Goal: Task Accomplishment & Management: Use online tool/utility

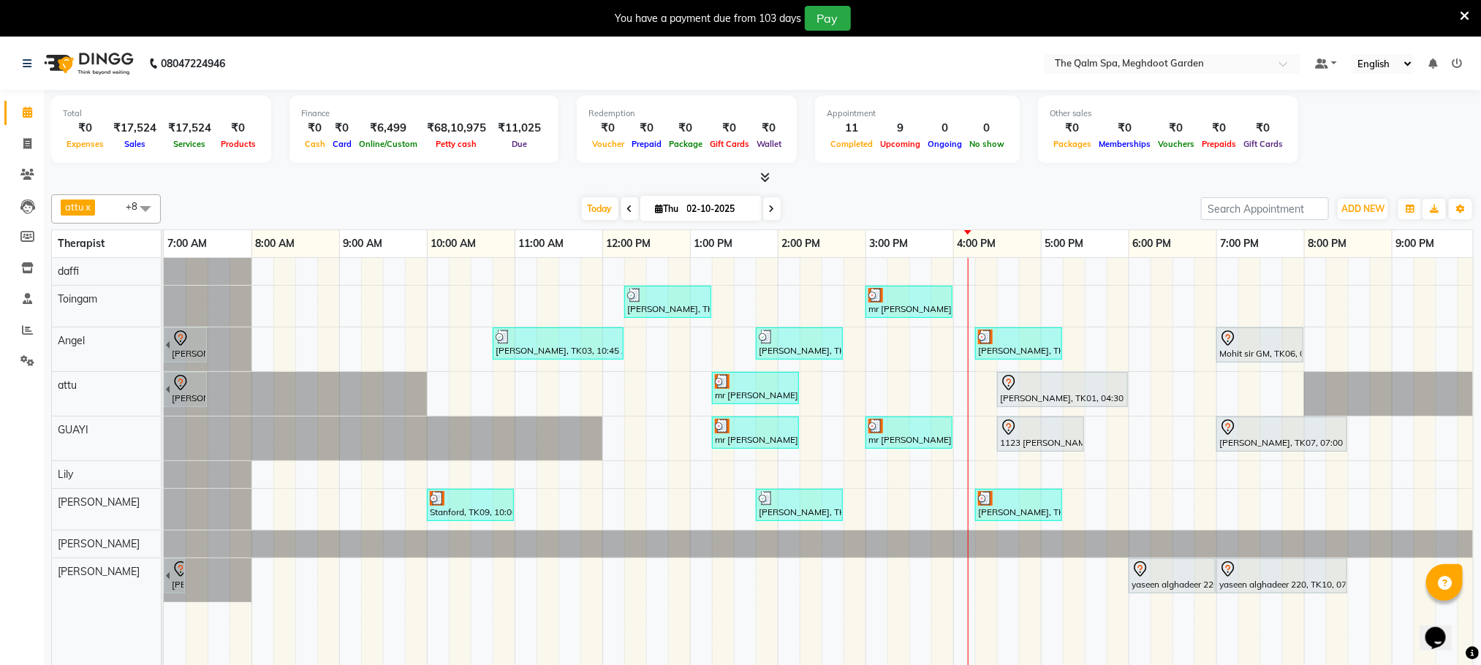
click at [1361, 345] on div "[PERSON_NAME], TK03, 12:15 PM-01:15 PM, Javanese Pampering - 60 Mins mr [PERSON…" at bounding box center [866, 472] width 1404 height 428
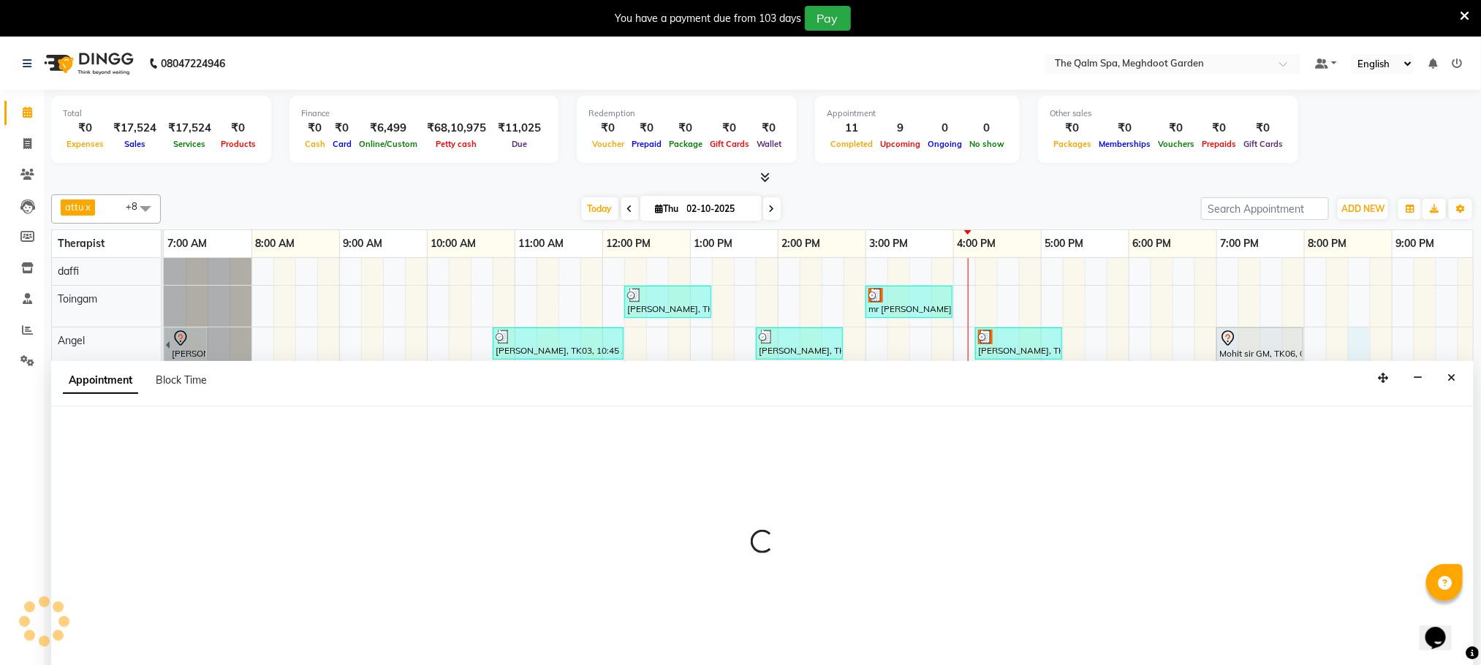
scroll to position [37, 0]
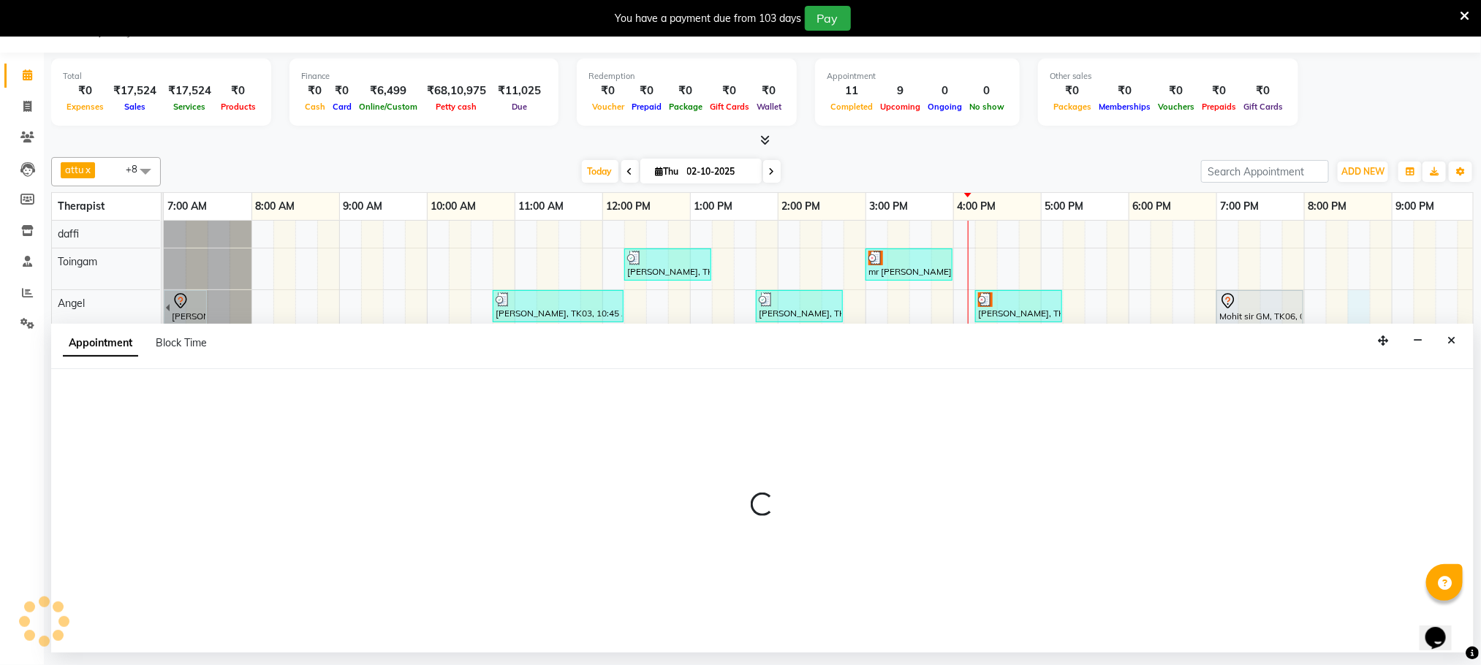
select select "90357"
select select "tentative"
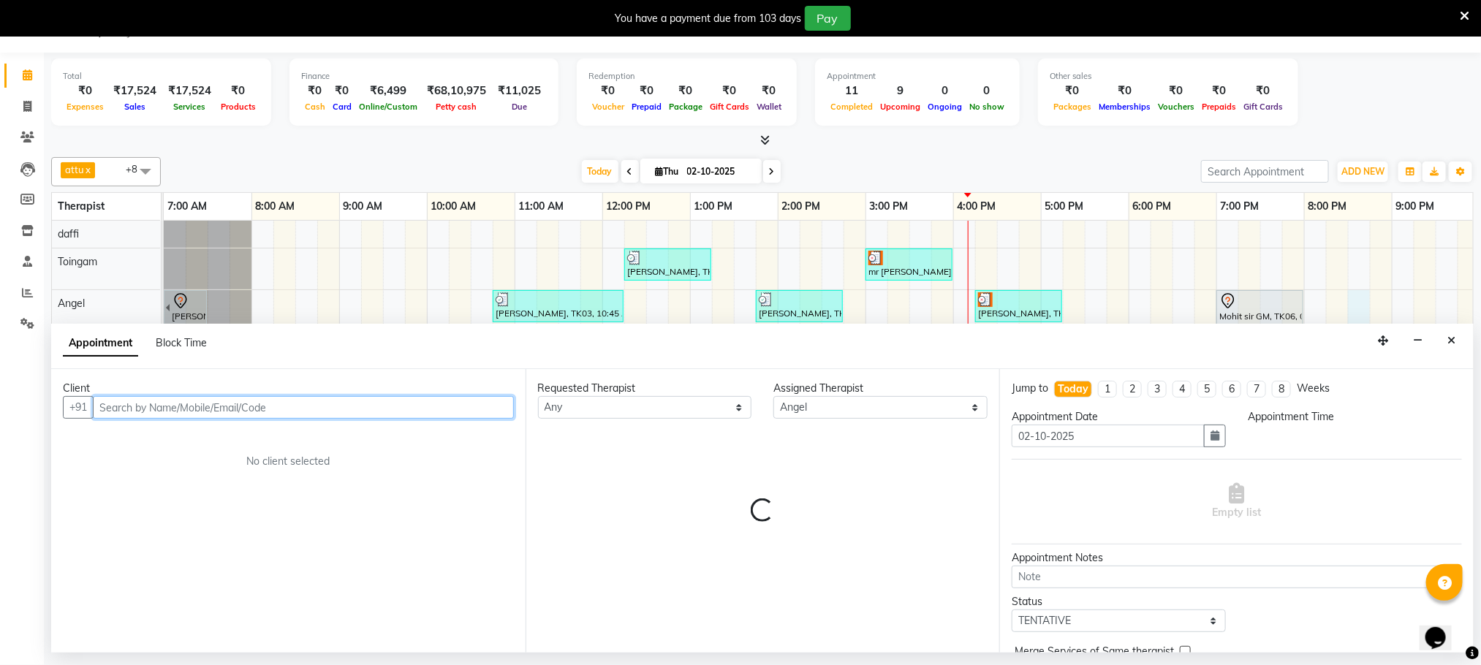
select select "1230"
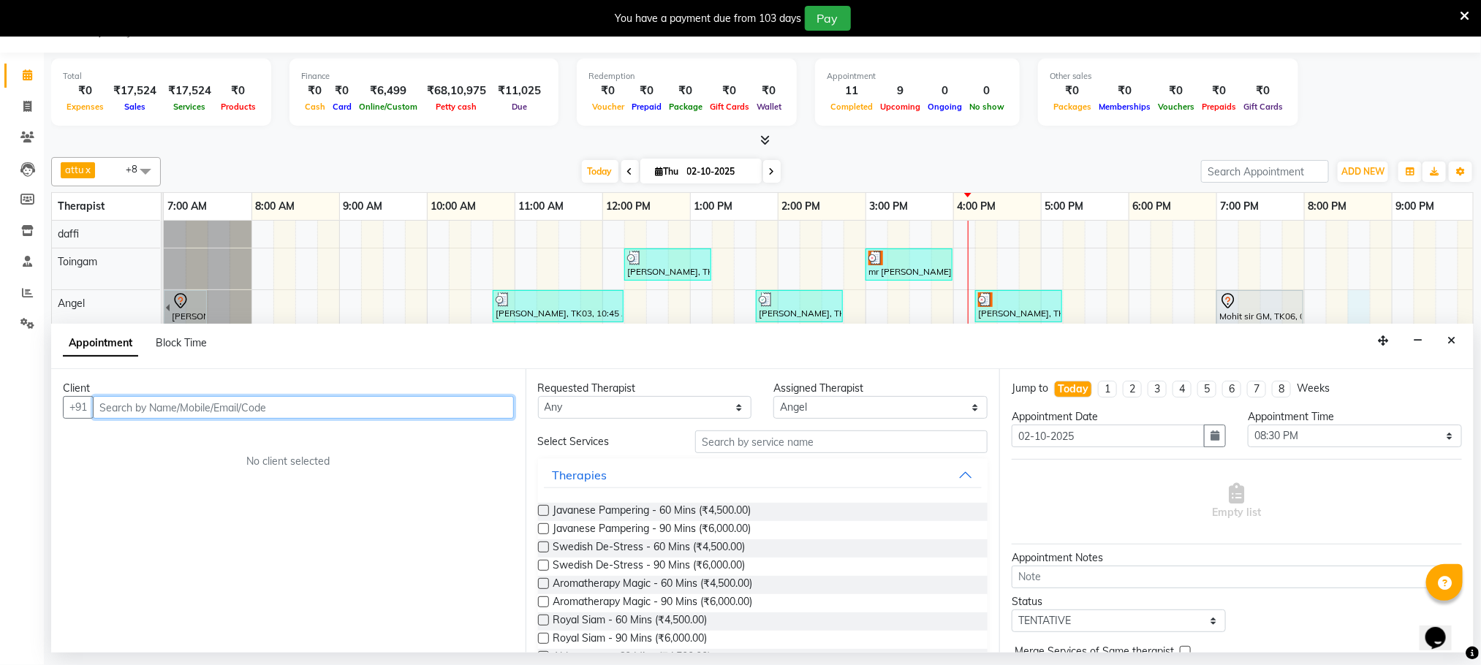
click at [364, 406] on input "text" at bounding box center [303, 407] width 421 height 23
type input "9902816818"
click at [490, 415] on button "Add Client" at bounding box center [483, 407] width 61 height 23
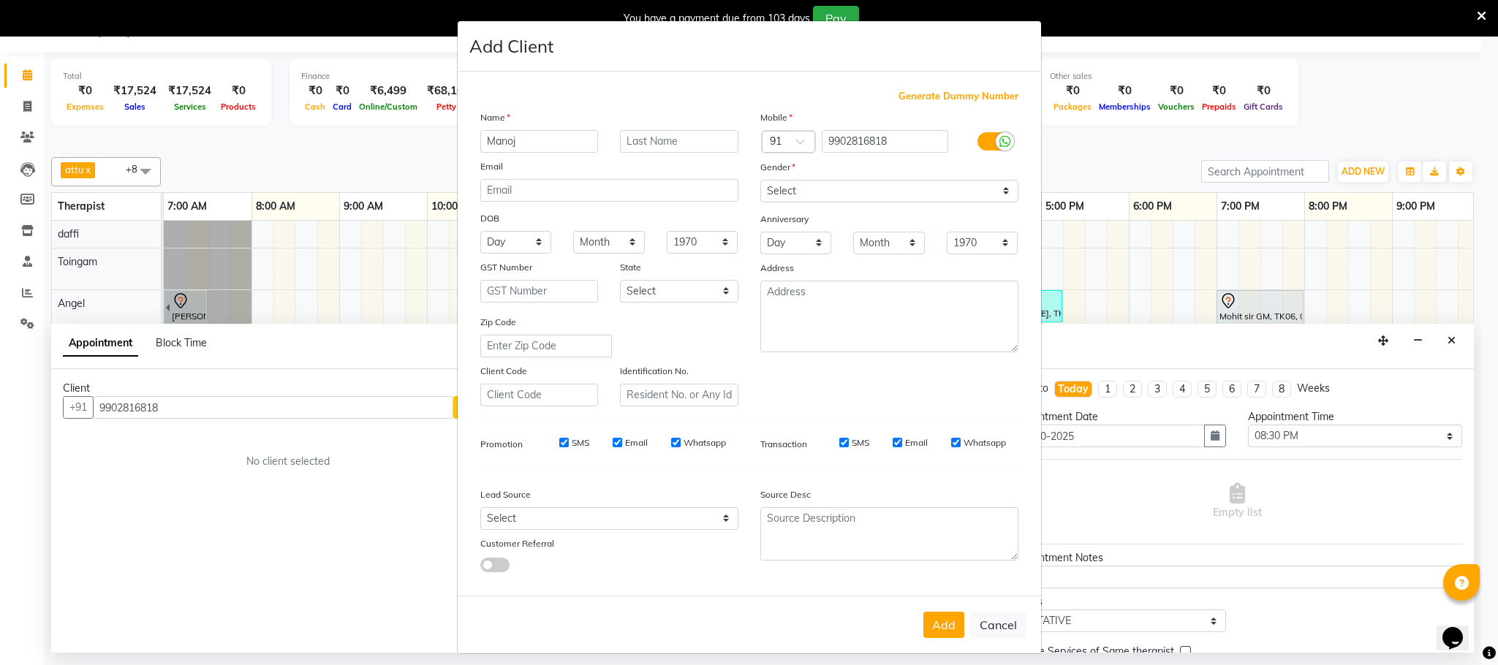
type input "Manoj"
type input "Narayanan"
click at [939, 191] on select "Select [DEMOGRAPHIC_DATA] [DEMOGRAPHIC_DATA] Other Prefer Not To Say" at bounding box center [889, 191] width 258 height 23
select select "[DEMOGRAPHIC_DATA]"
click at [760, 180] on select "Select [DEMOGRAPHIC_DATA] [DEMOGRAPHIC_DATA] Other Prefer Not To Say" at bounding box center [889, 191] width 258 height 23
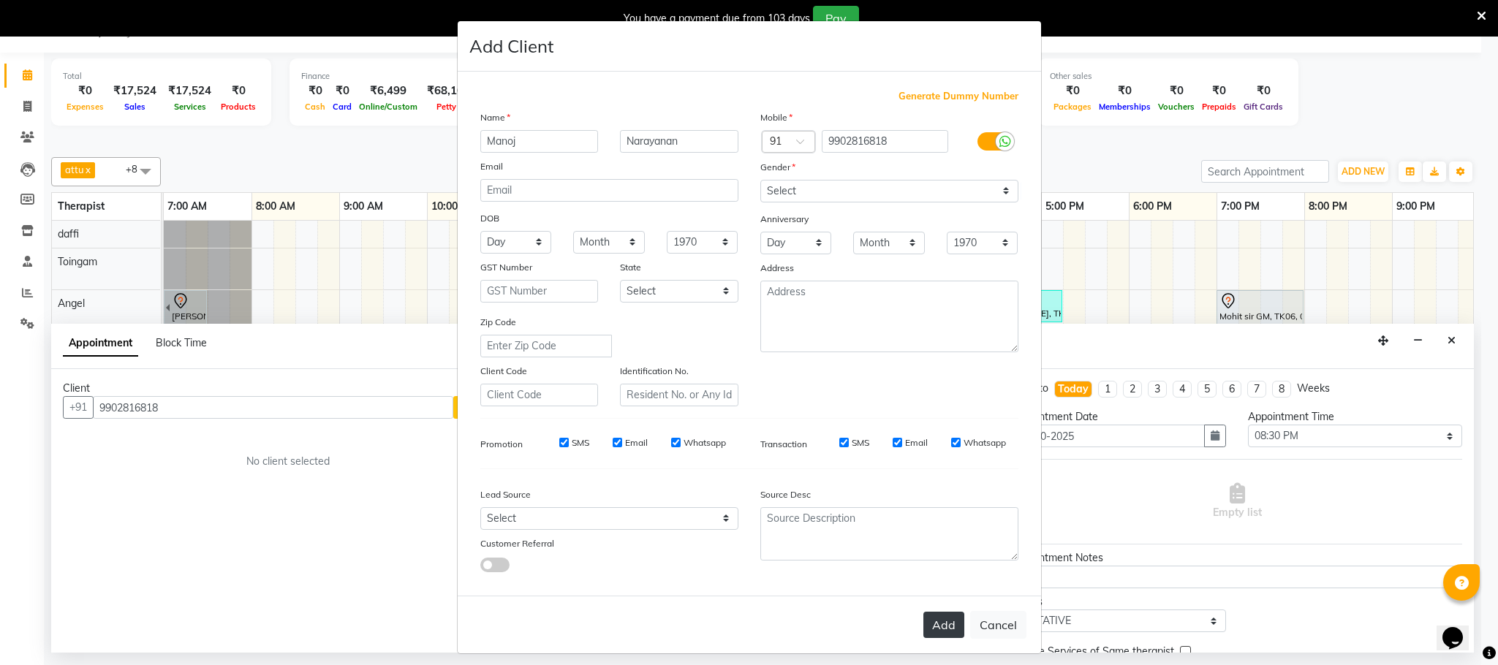
click at [937, 623] on button "Add" at bounding box center [943, 625] width 41 height 26
select select
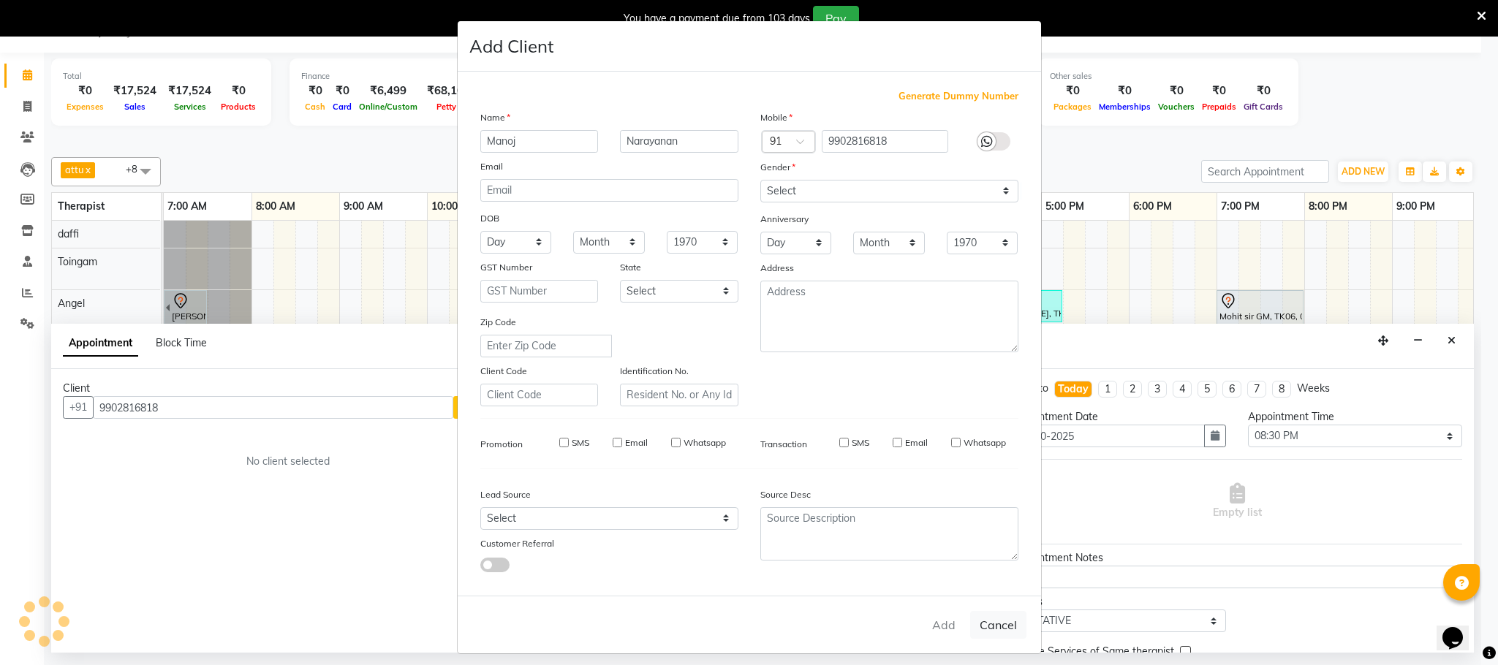
select select
checkbox input "false"
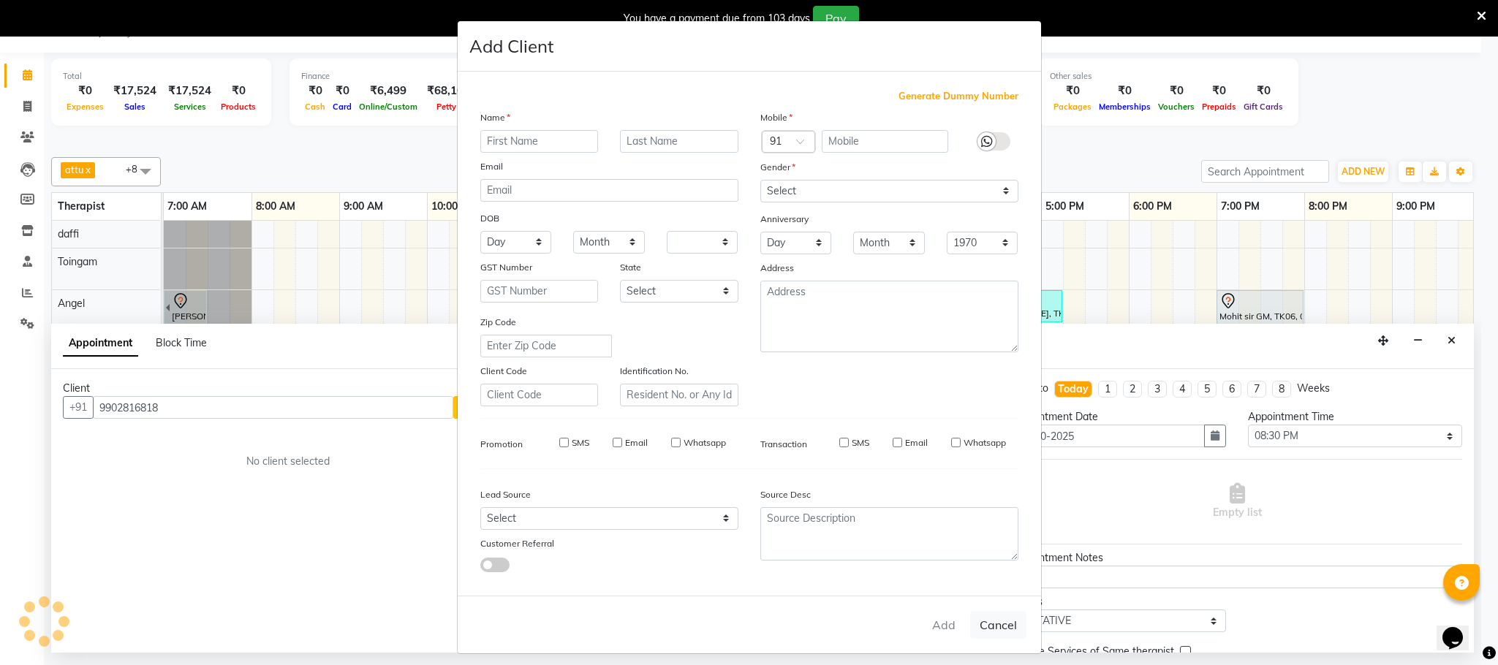
checkbox input "false"
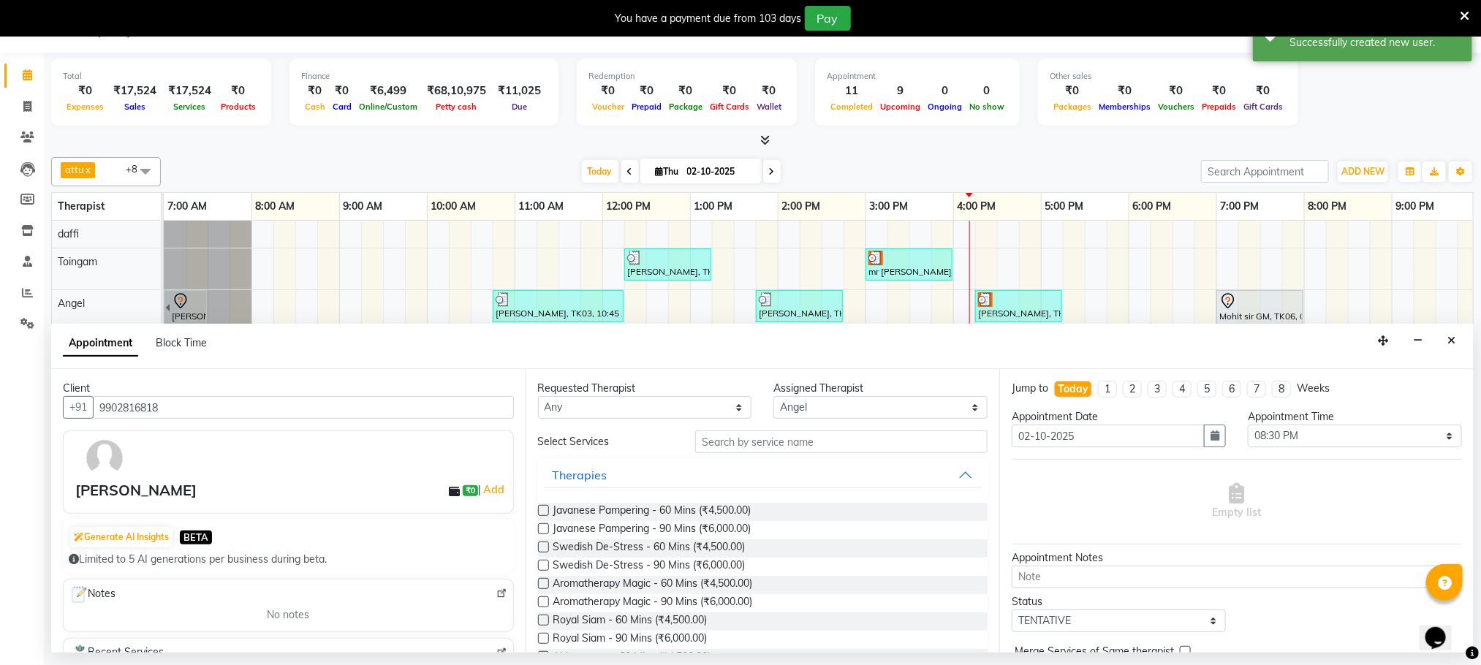
click at [542, 547] on label at bounding box center [543, 547] width 11 height 11
click at [542, 547] on input "checkbox" at bounding box center [543, 549] width 10 height 10
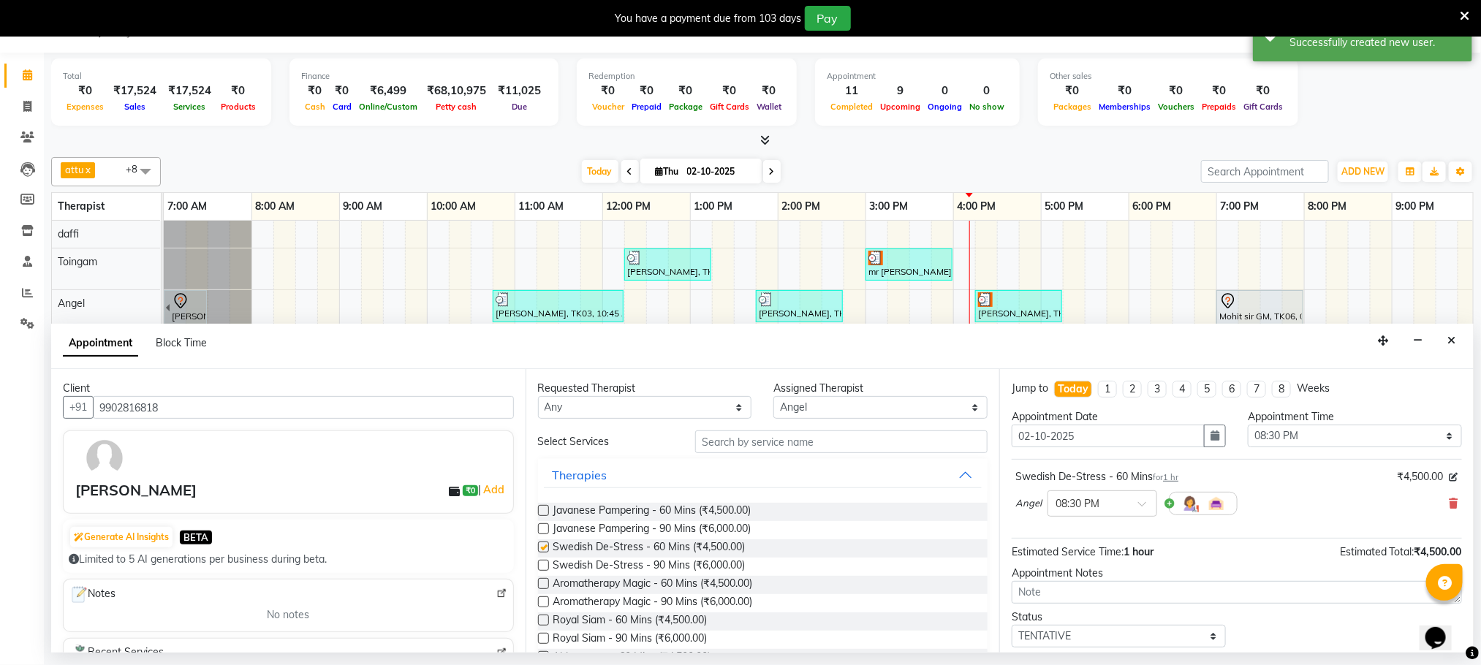
checkbox input "false"
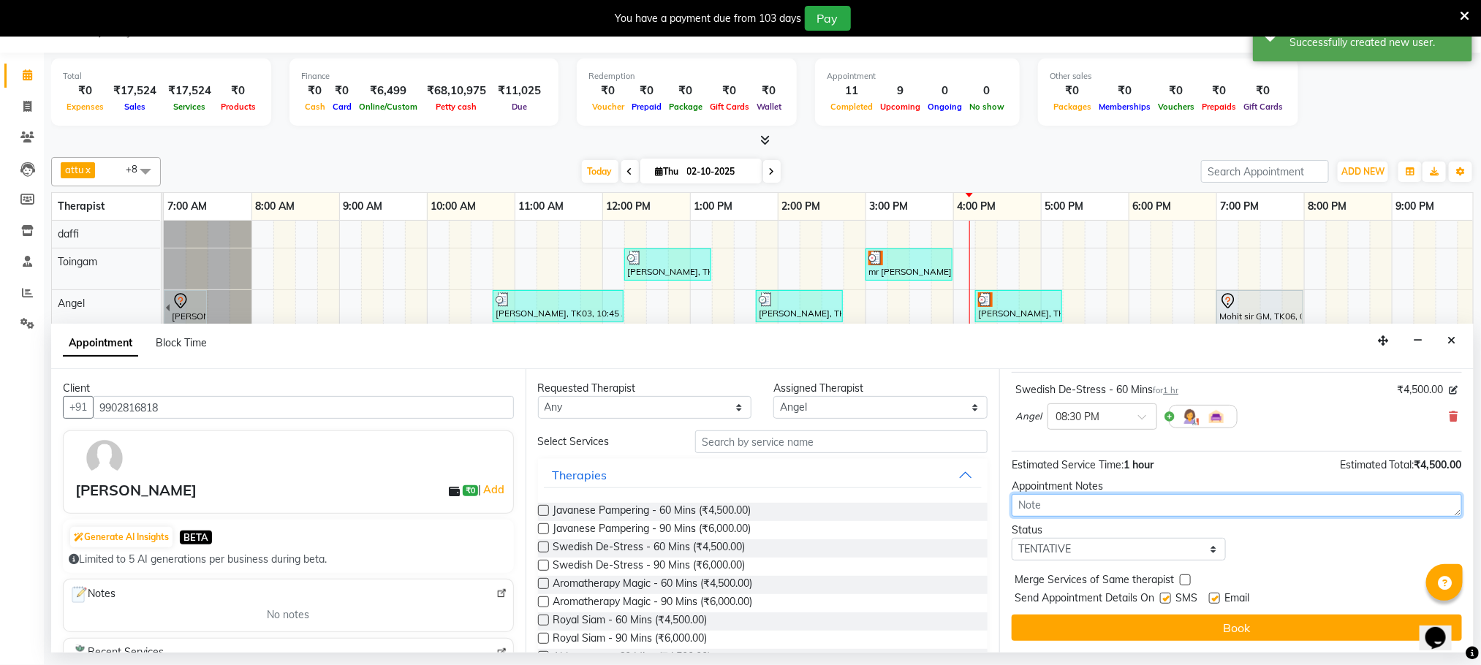
click at [1103, 496] on textarea at bounding box center [1237, 505] width 450 height 23
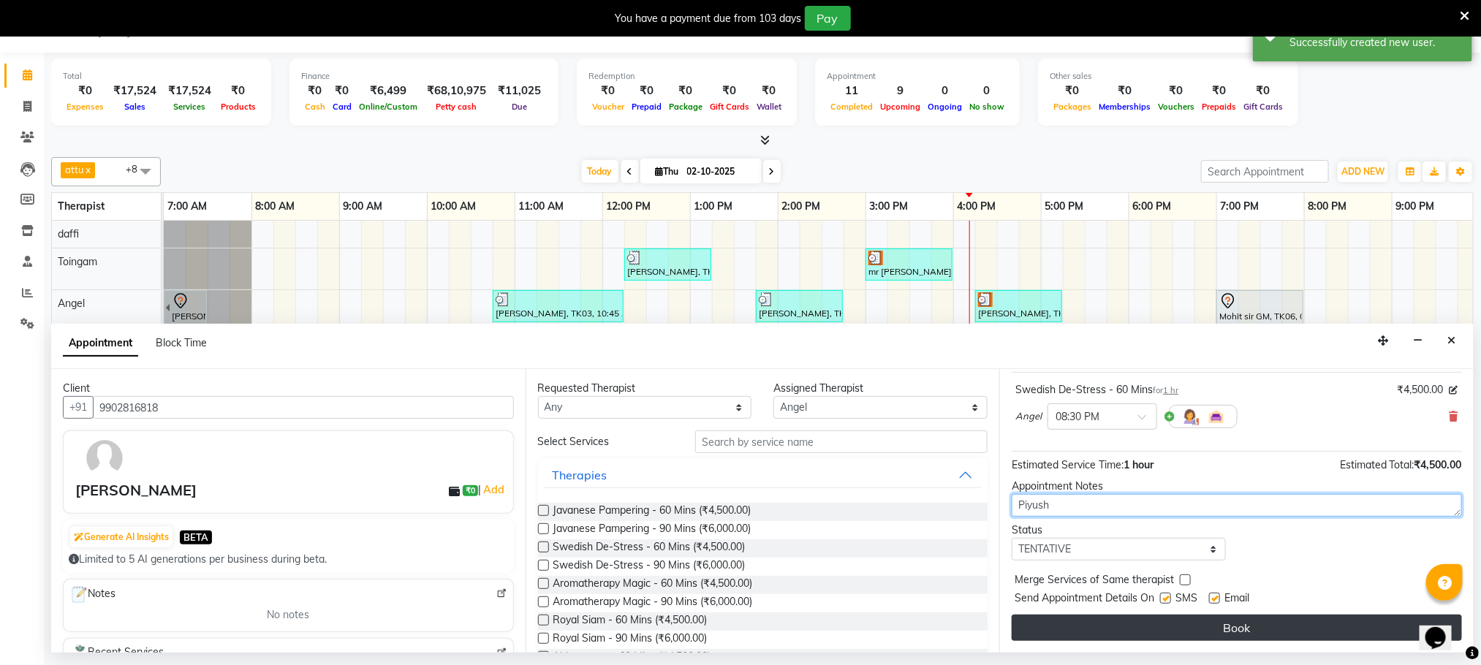
type textarea "Piyush"
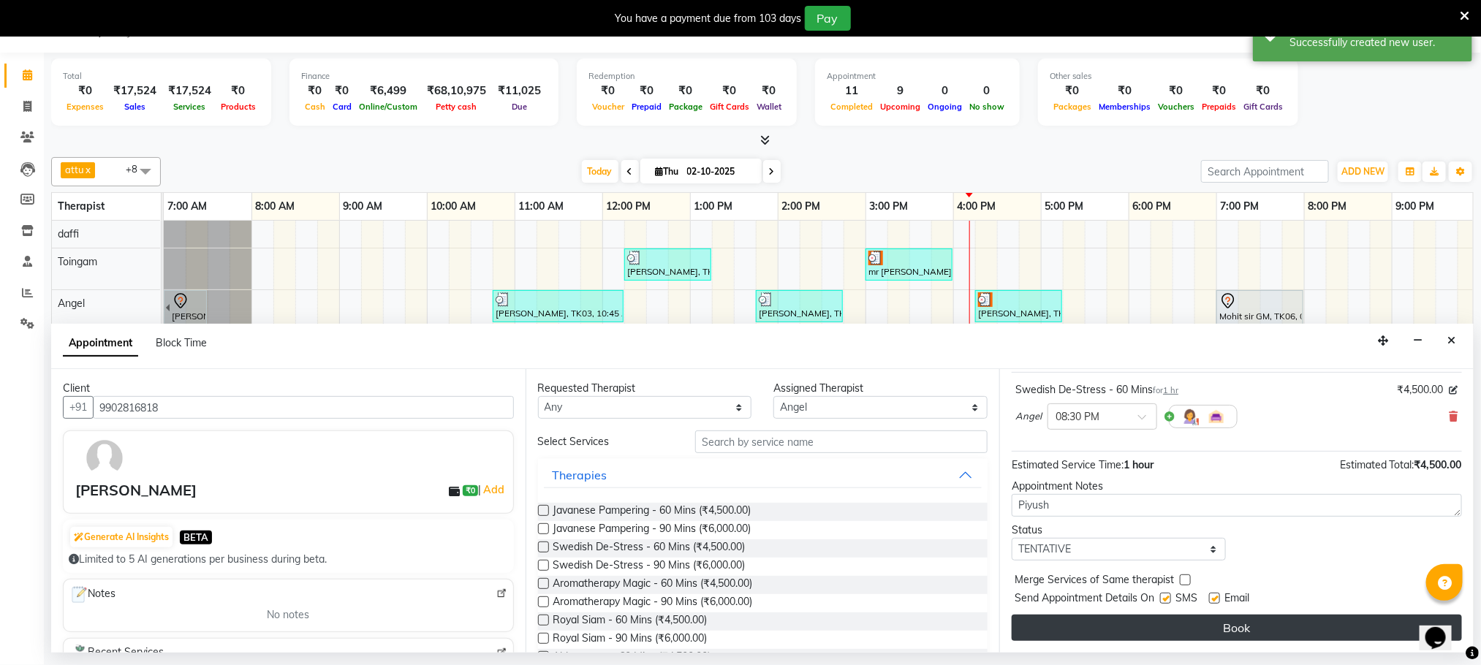
click at [1255, 626] on button "Book" at bounding box center [1237, 628] width 450 height 26
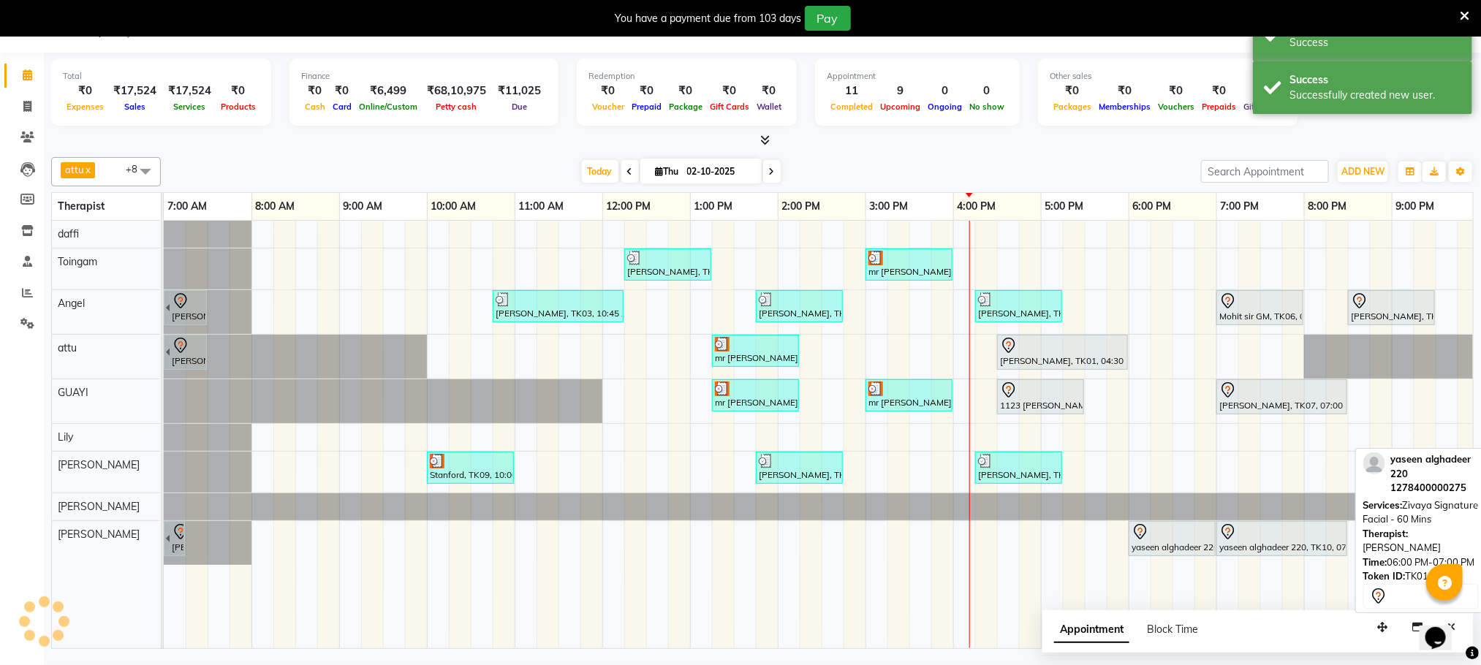
scroll to position [0, 0]
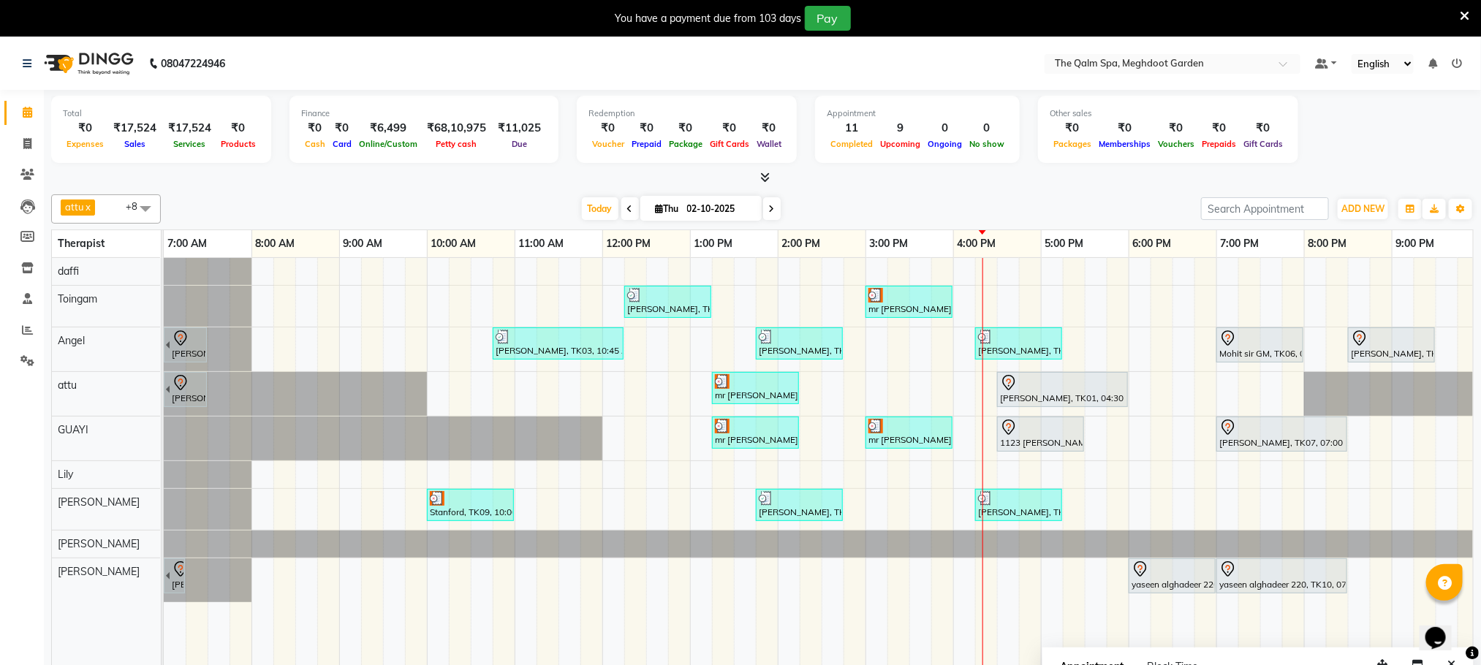
click at [770, 211] on icon at bounding box center [772, 209] width 6 height 9
type input "03-10-2025"
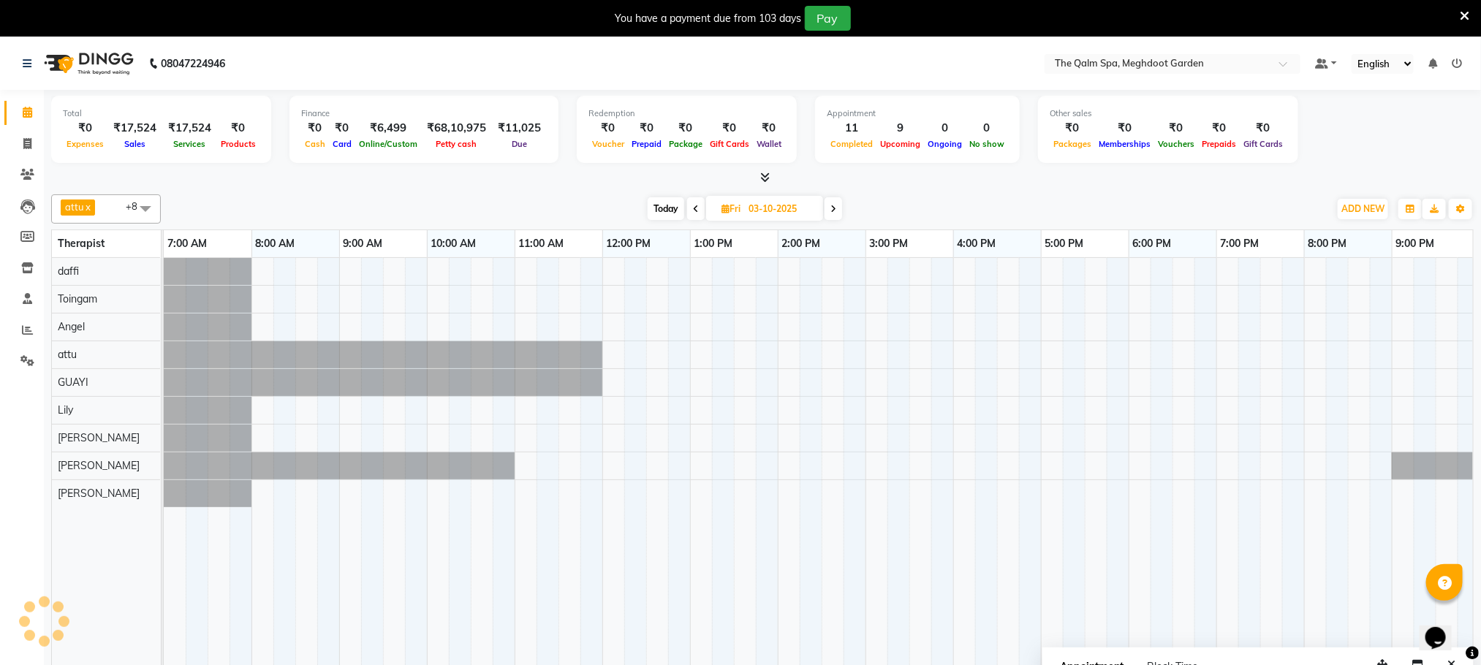
scroll to position [0, 94]
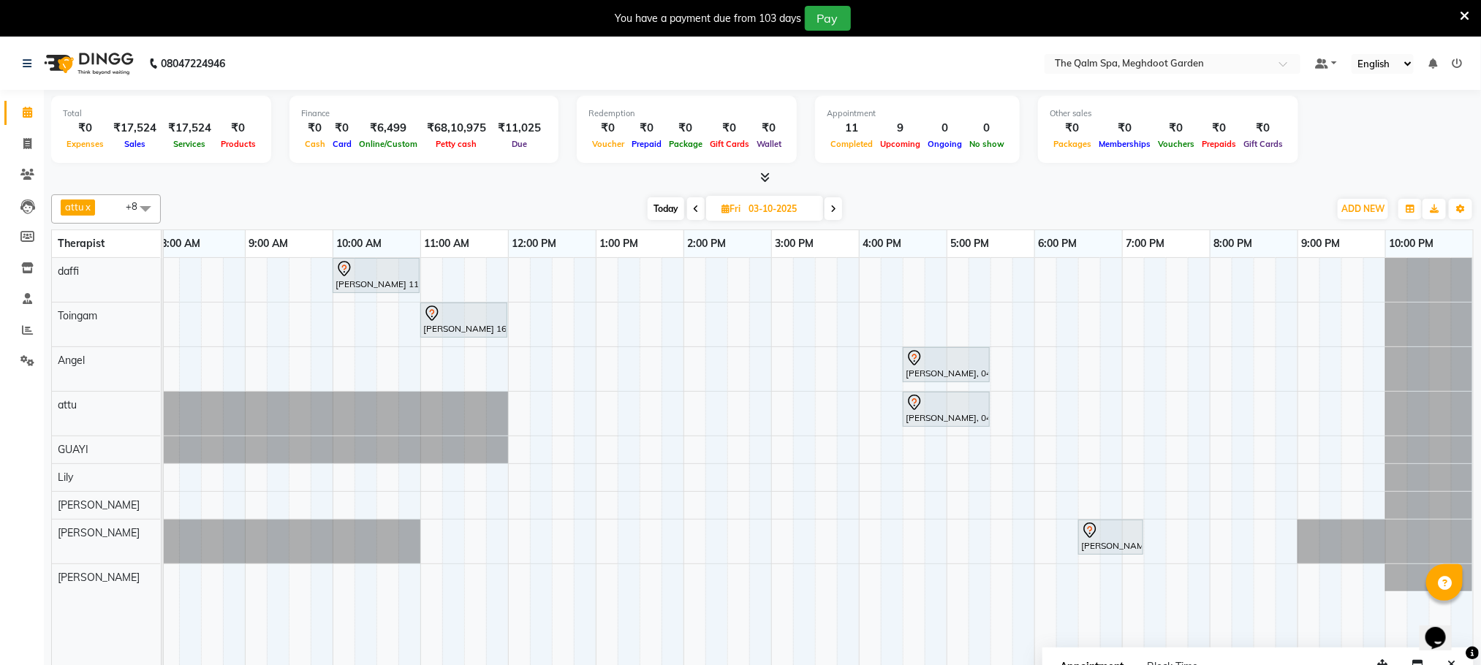
click at [523, 456] on div "[GEOGRAPHIC_DATA], 06:45 AM-07:45 AM, Swedish De-Stress - 60 Mins [PERSON_NAME]…" at bounding box center [771, 472] width 1404 height 428
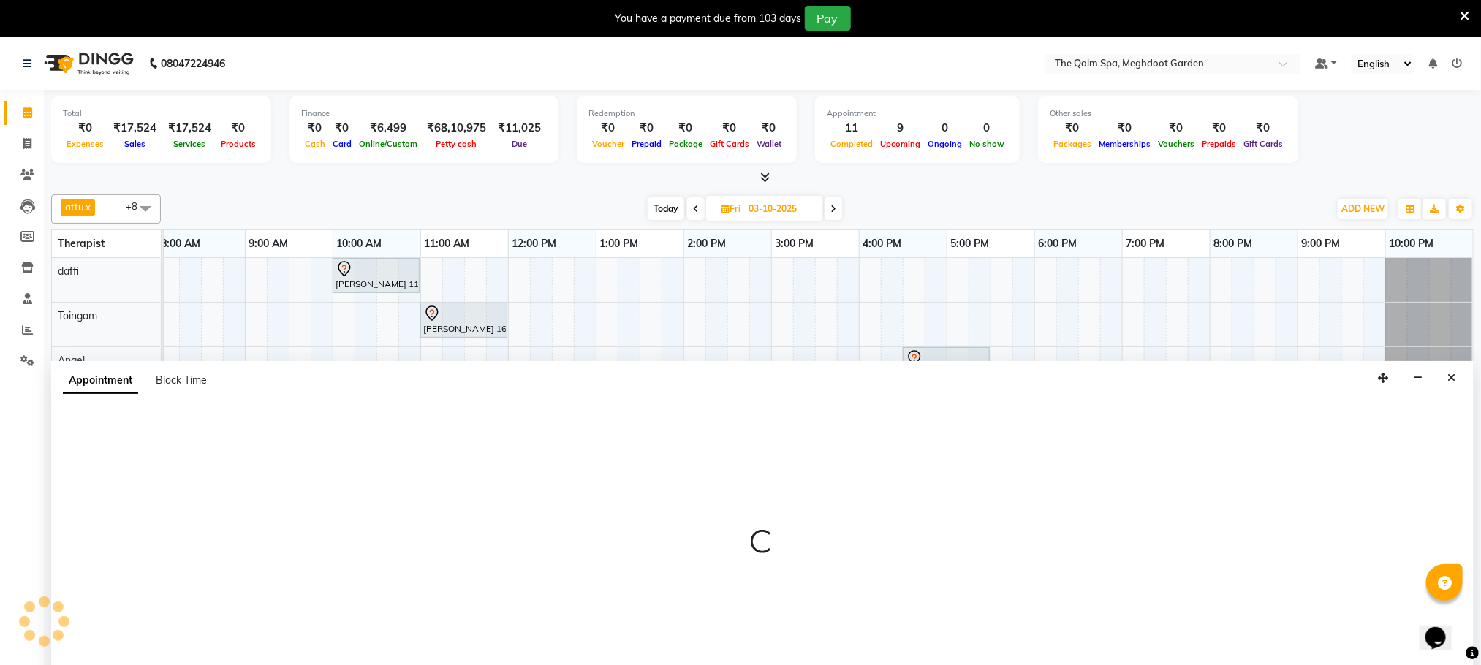
scroll to position [37, 0]
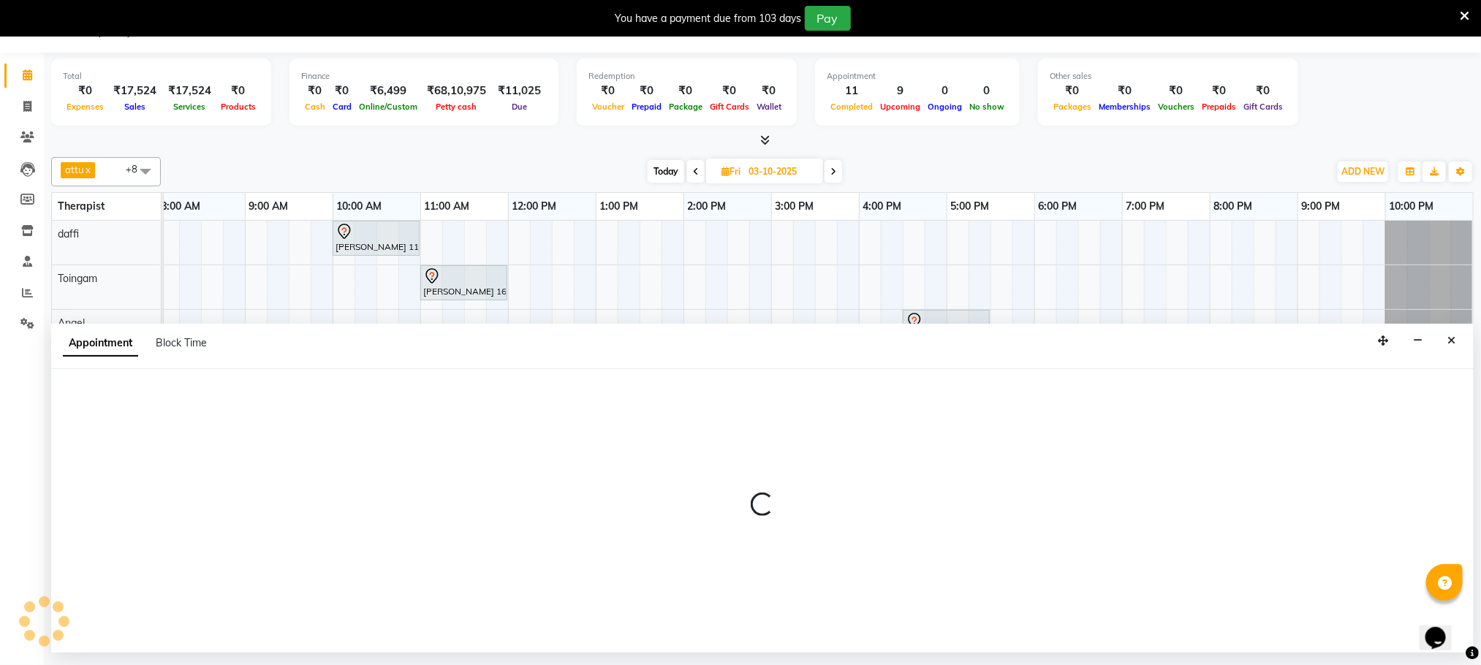
select select "48471"
select select "tentative"
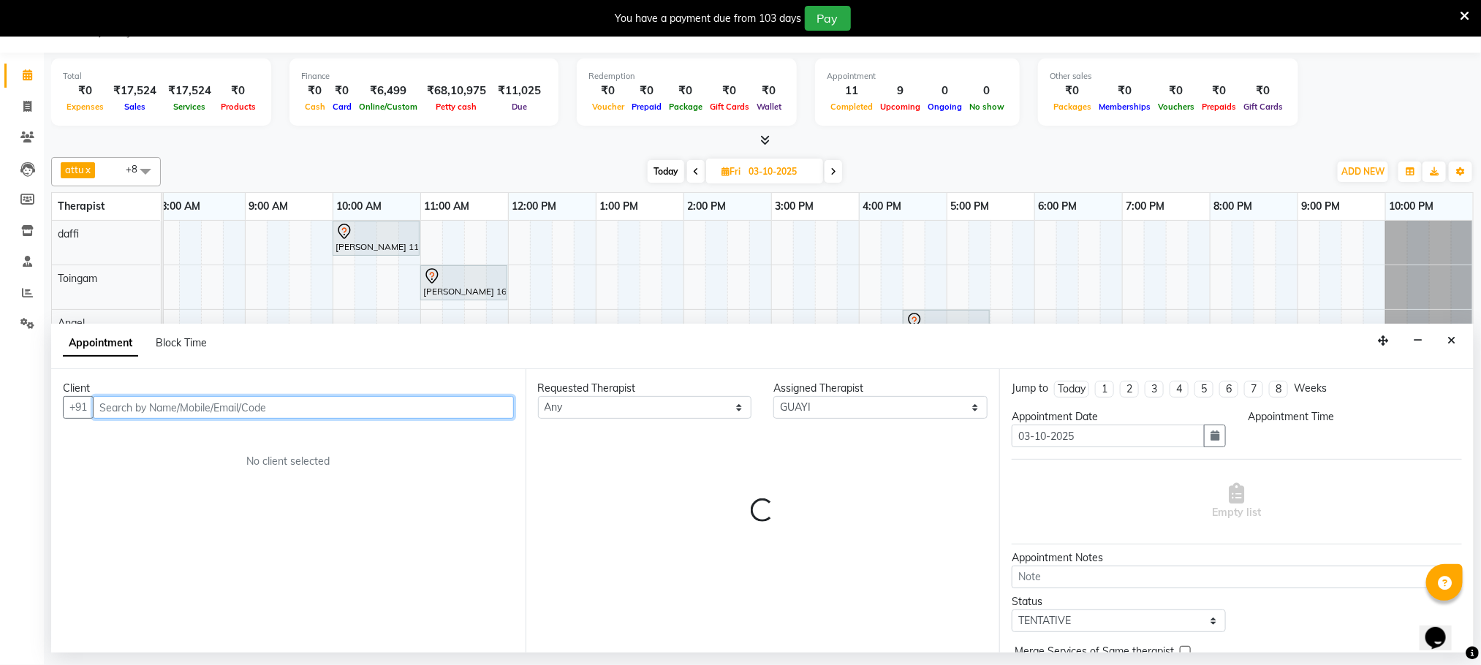
select select "720"
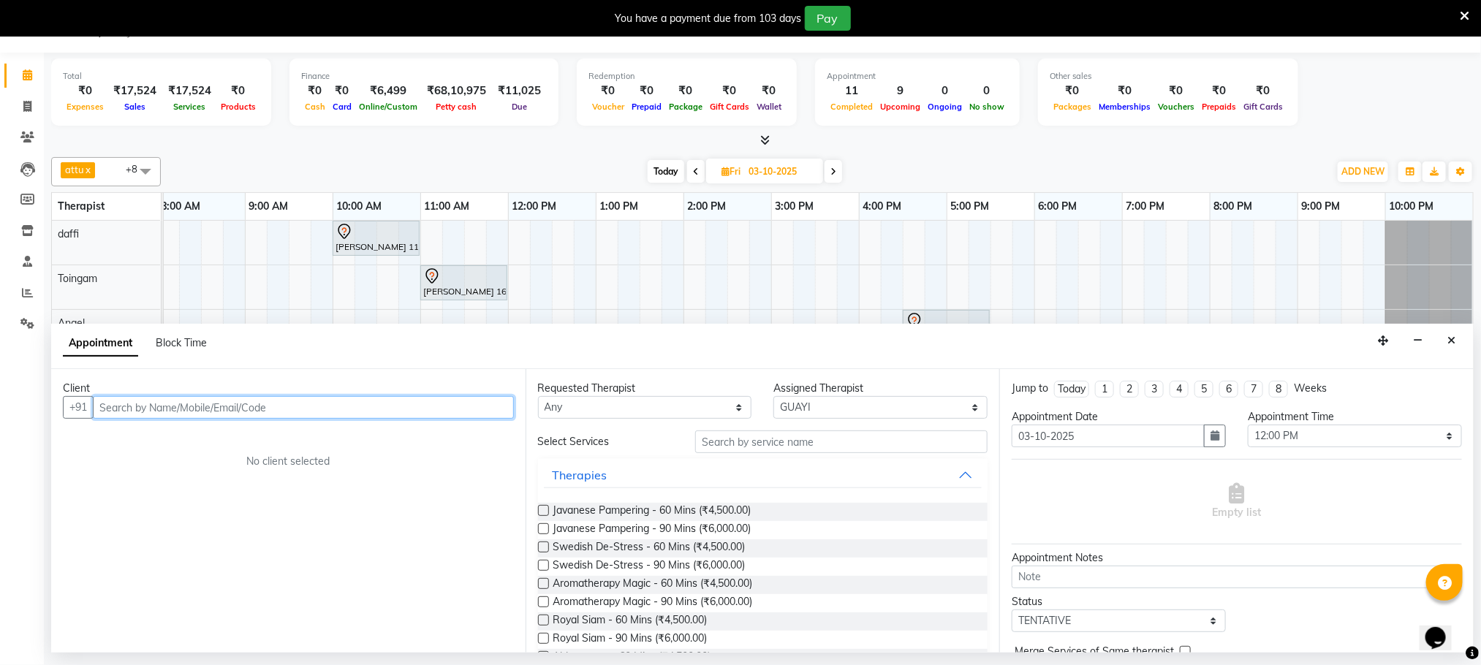
click at [274, 415] on input "text" at bounding box center [303, 407] width 421 height 23
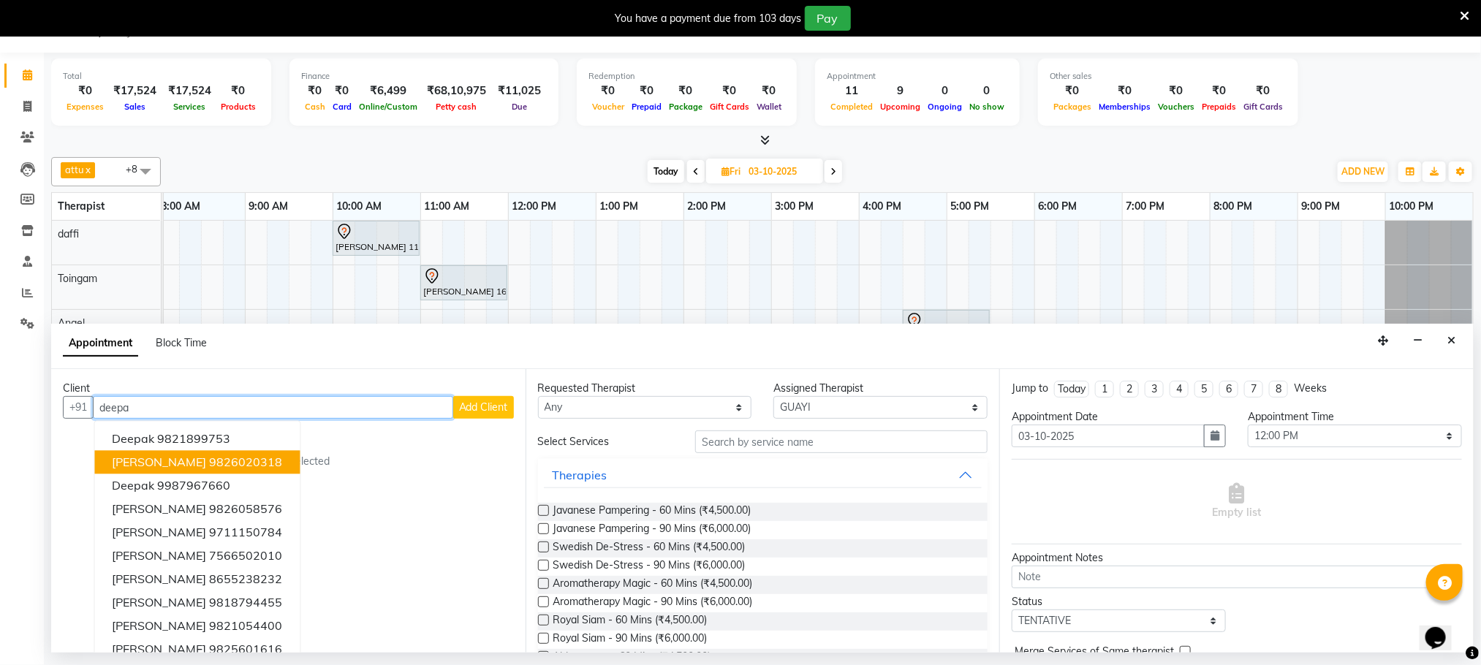
click at [254, 468] on ngb-highlight "9826020318" at bounding box center [246, 462] width 73 height 15
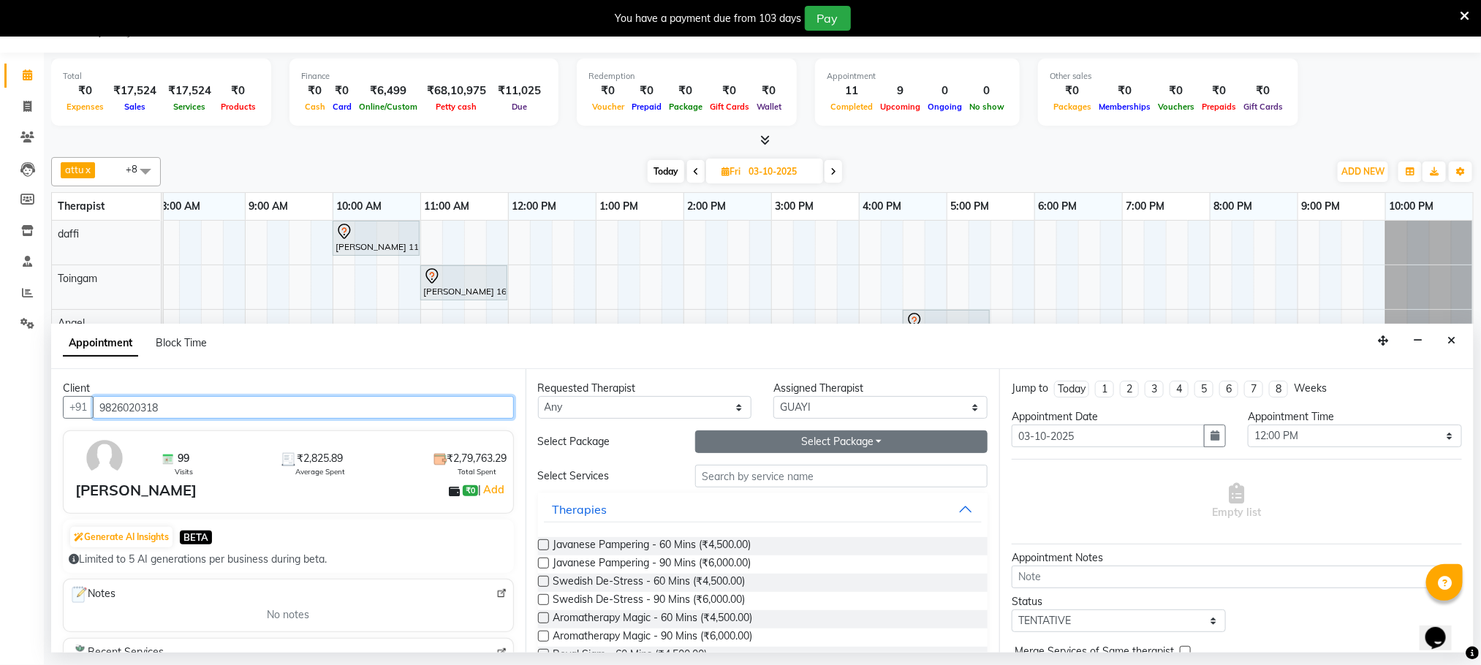
type input "9826020318"
click at [841, 445] on button "Select Package Toggle Dropdown" at bounding box center [841, 442] width 292 height 23
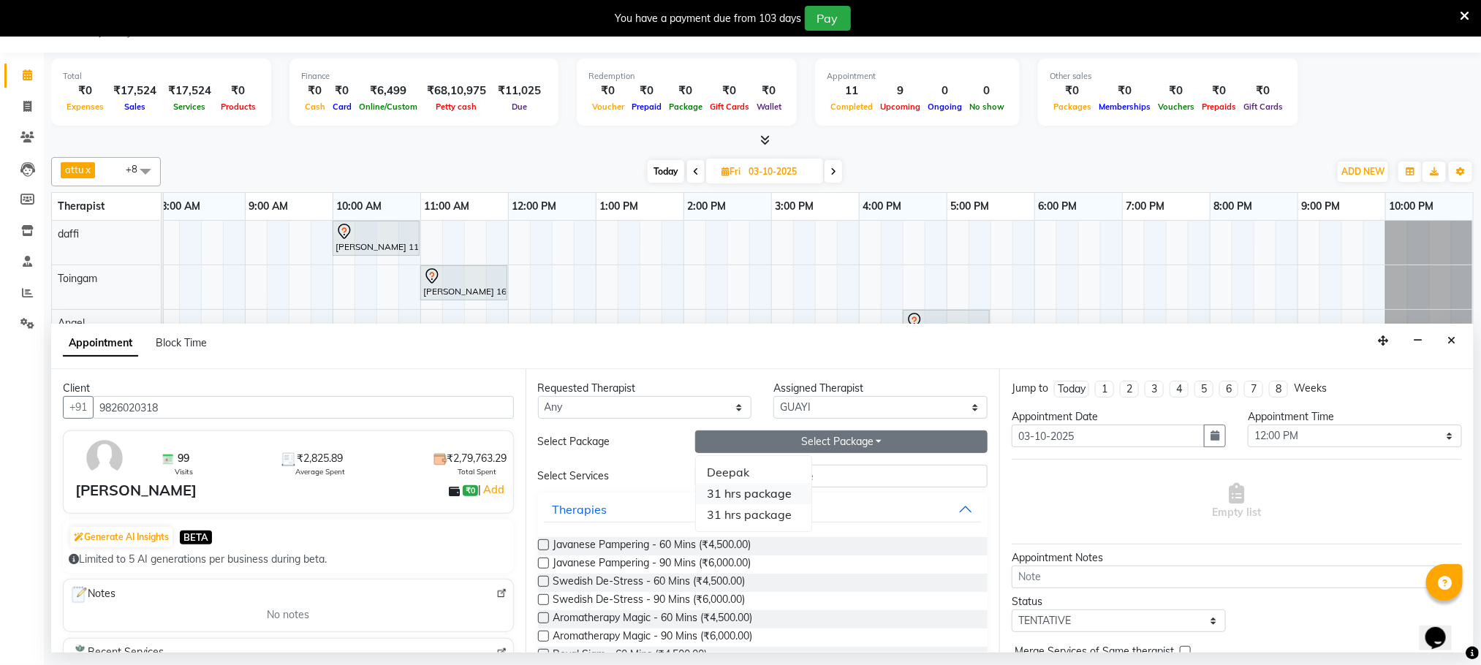
click at [751, 500] on li "31 hrs package" at bounding box center [754, 493] width 116 height 21
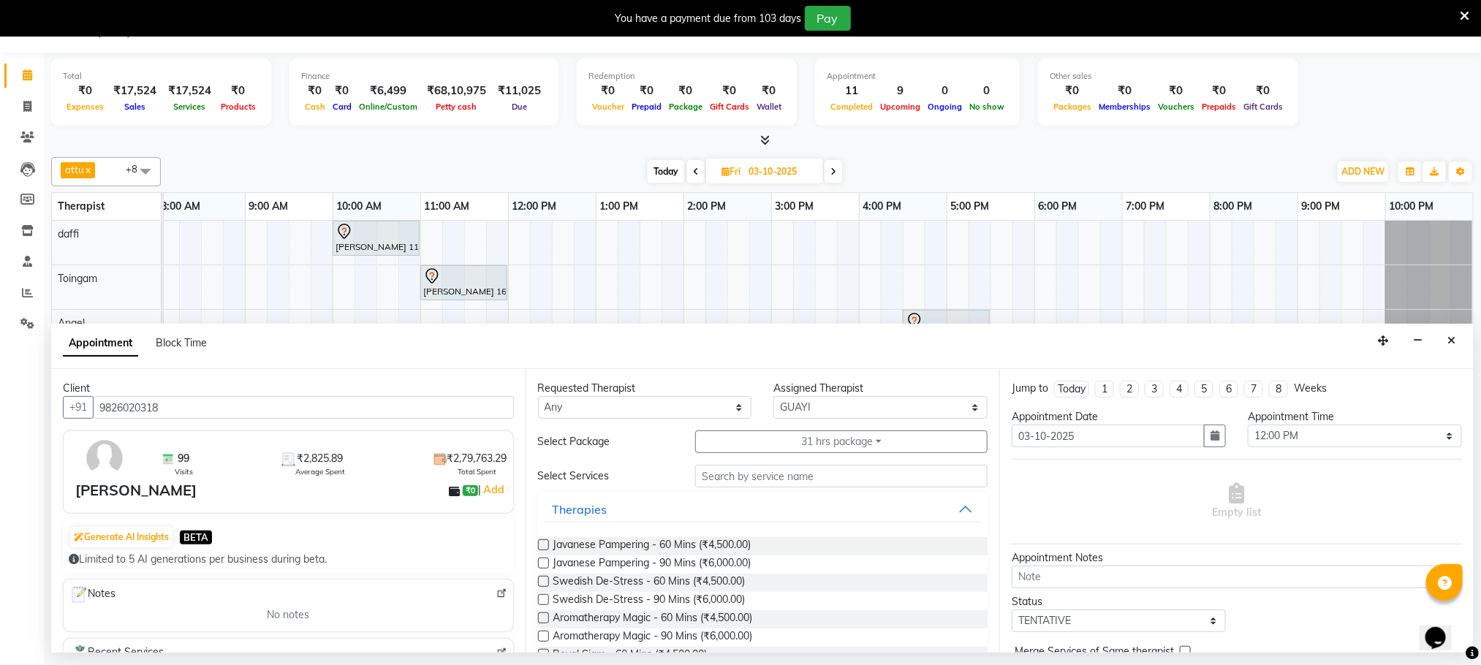
click at [540, 562] on label at bounding box center [543, 563] width 11 height 11
click at [540, 562] on input "checkbox" at bounding box center [543, 565] width 10 height 10
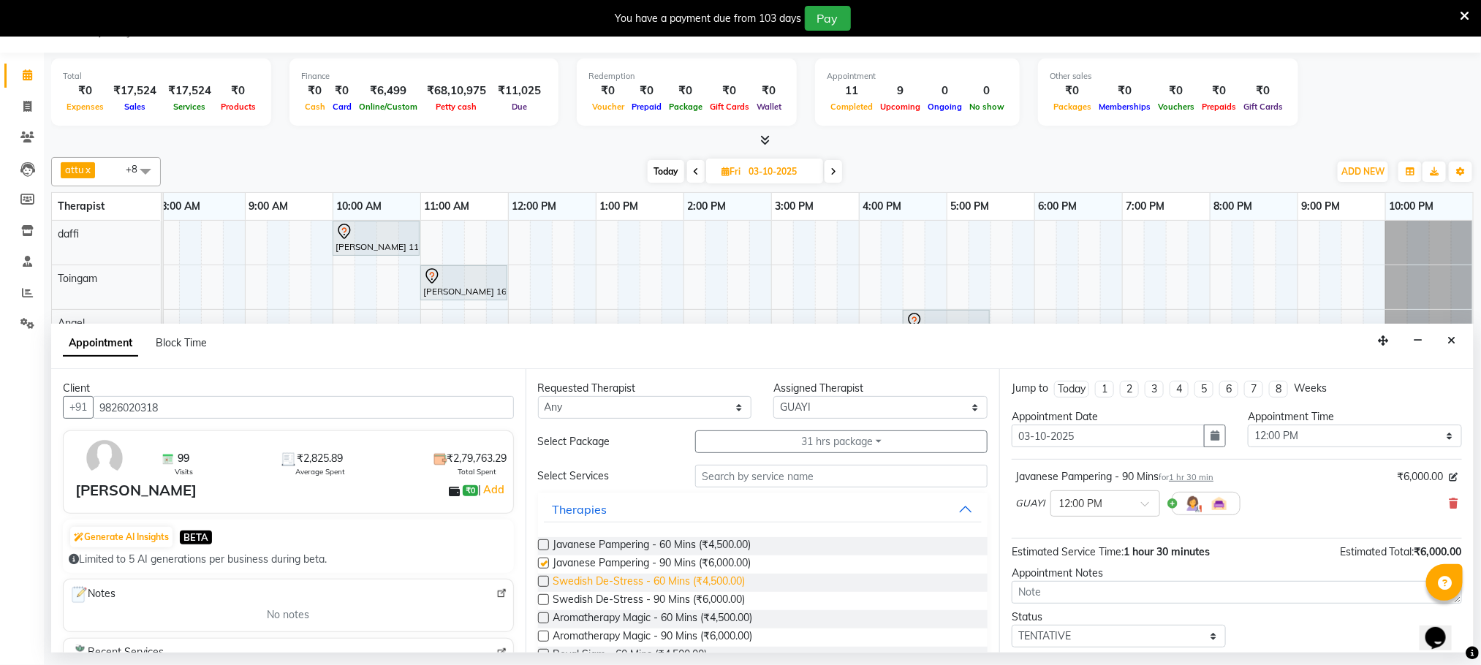
checkbox input "false"
click at [1064, 594] on textarea at bounding box center [1237, 592] width 450 height 23
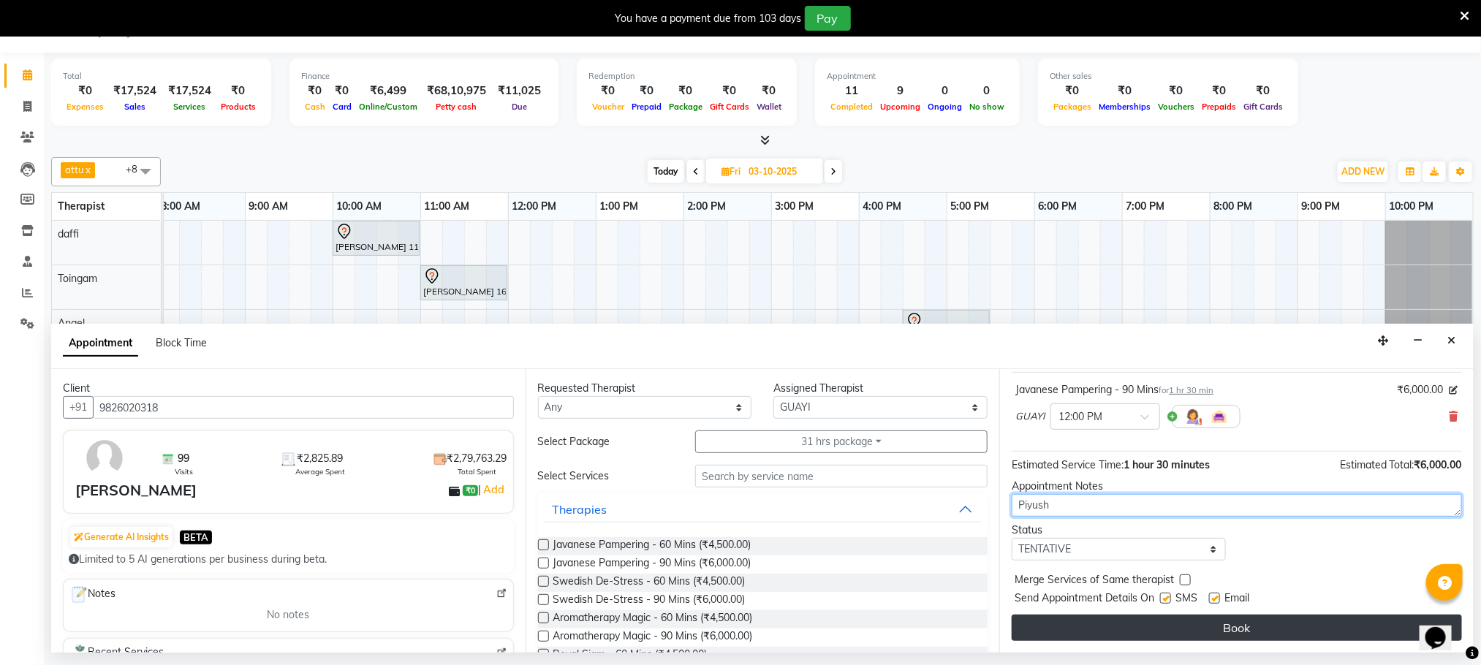
type textarea "Piyush"
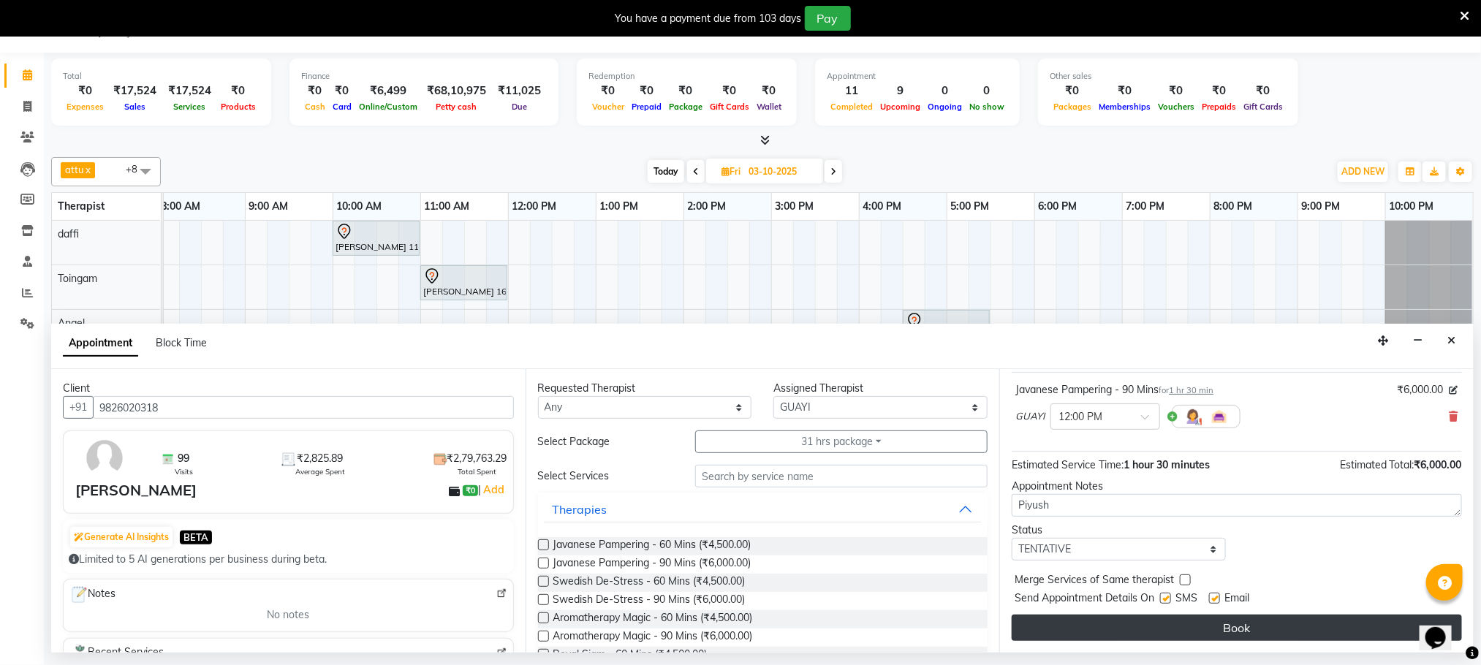
click at [1262, 635] on button "Book" at bounding box center [1237, 628] width 450 height 26
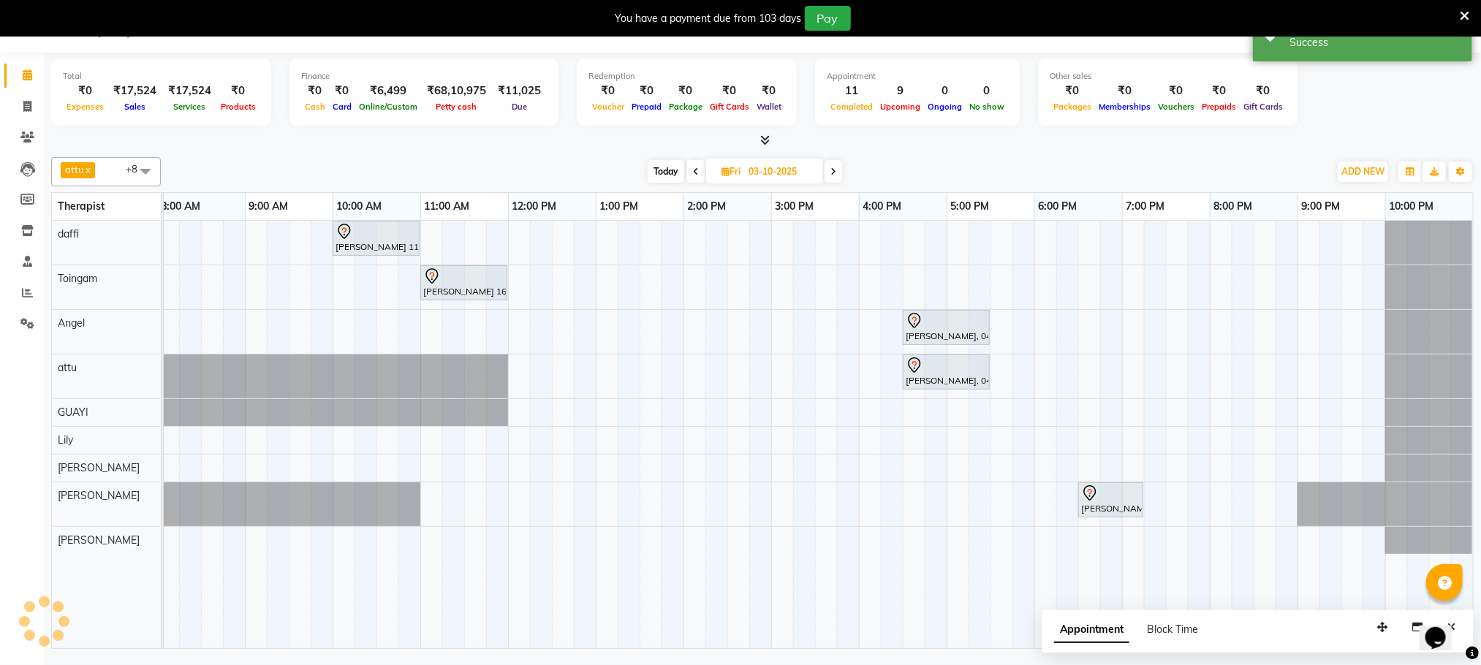
scroll to position [0, 0]
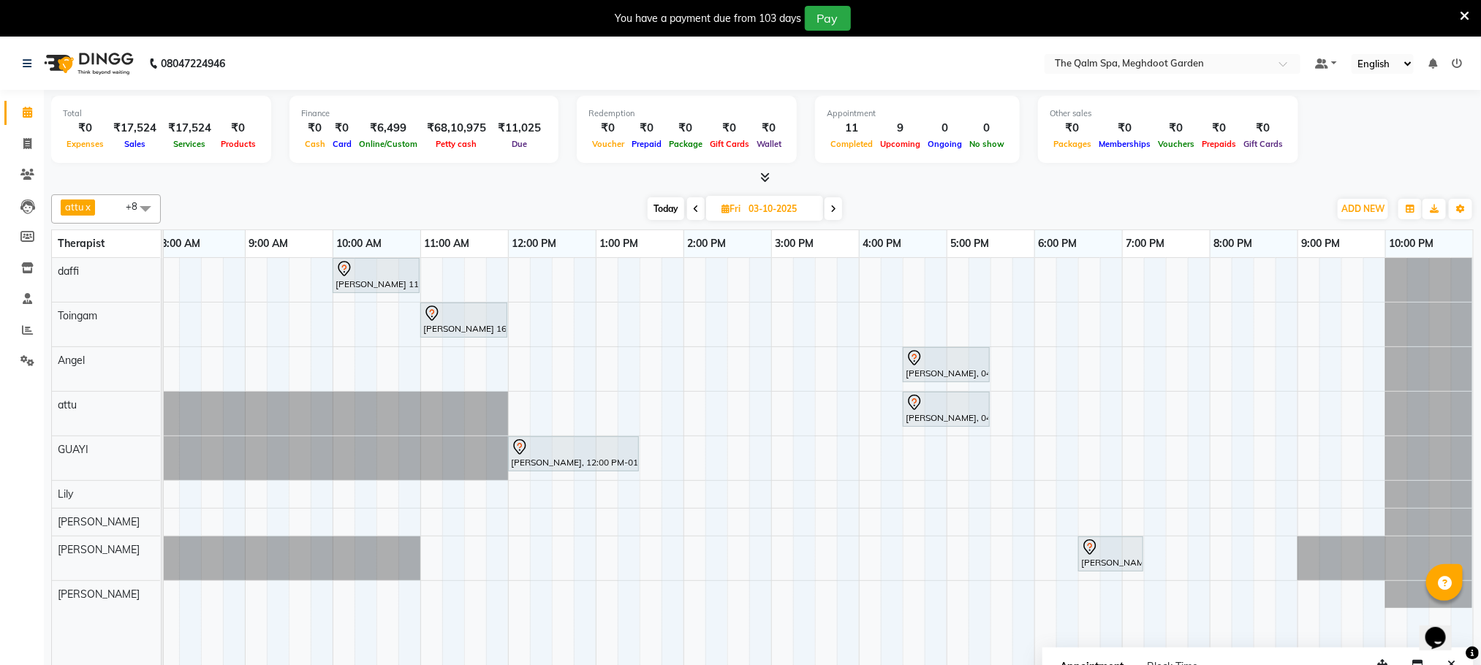
click at [665, 207] on span "Today" at bounding box center [666, 208] width 37 height 23
type input "02-10-2025"
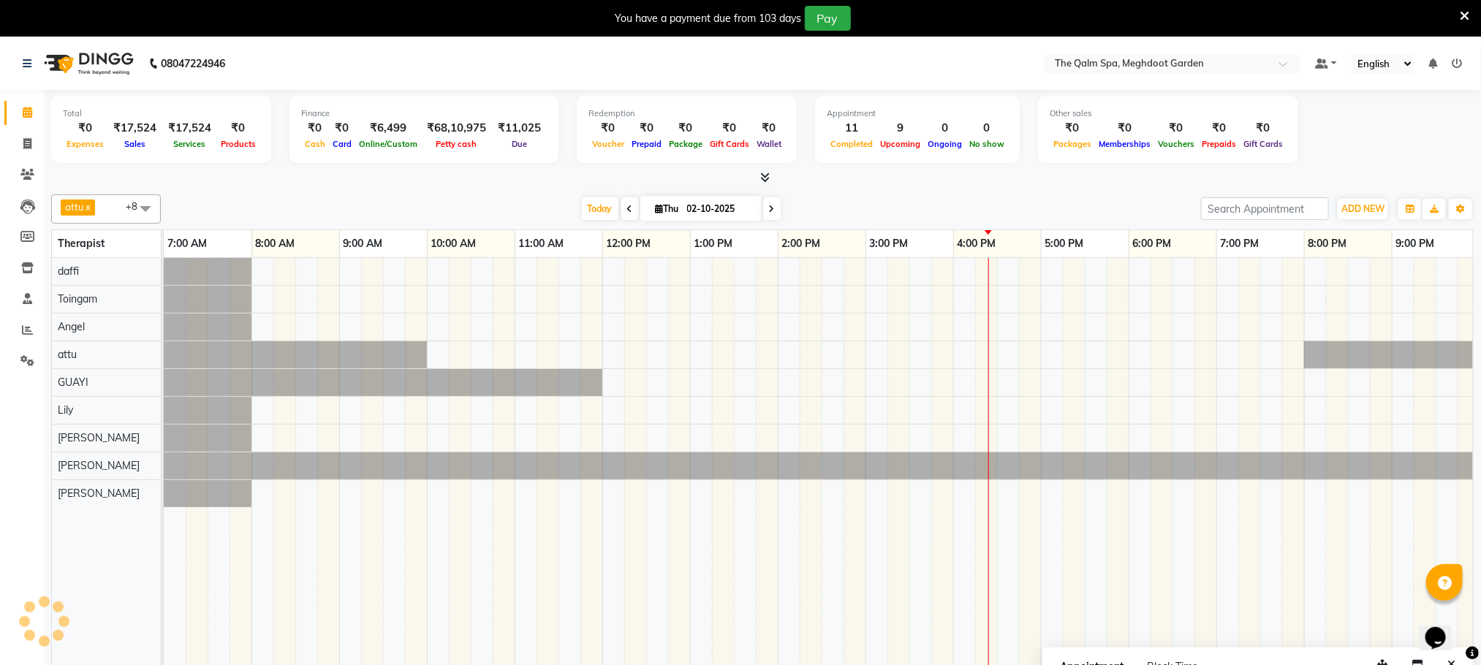
scroll to position [0, 94]
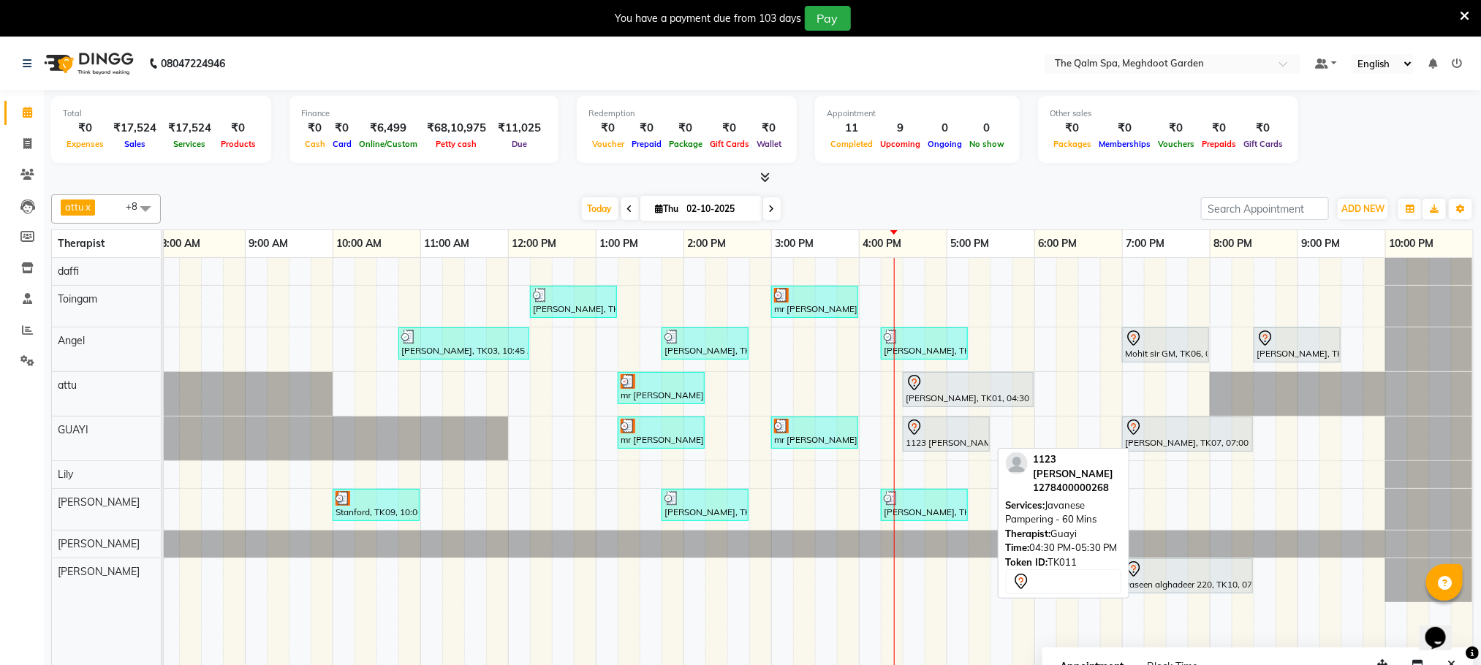
click at [922, 434] on icon at bounding box center [915, 428] width 18 height 18
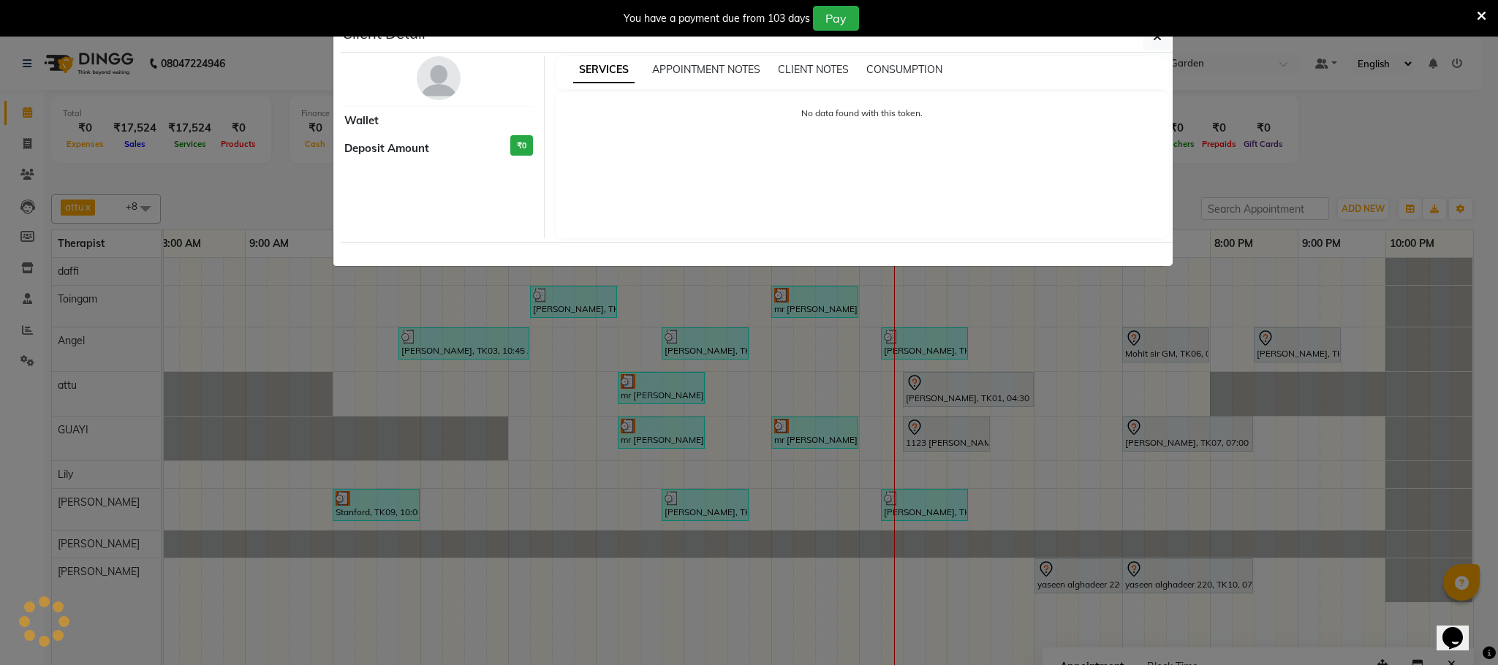
select select "7"
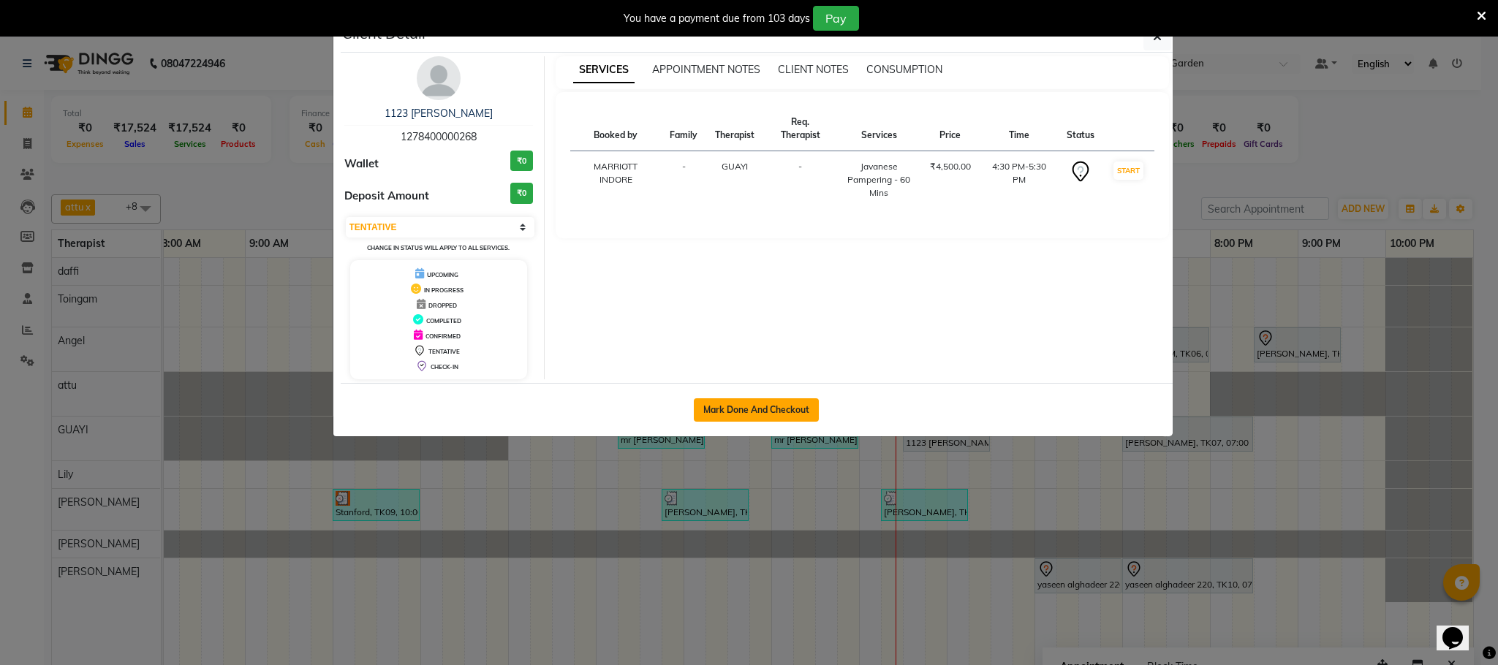
click at [803, 415] on button "Mark Done And Checkout" at bounding box center [756, 409] width 125 height 23
select select "service"
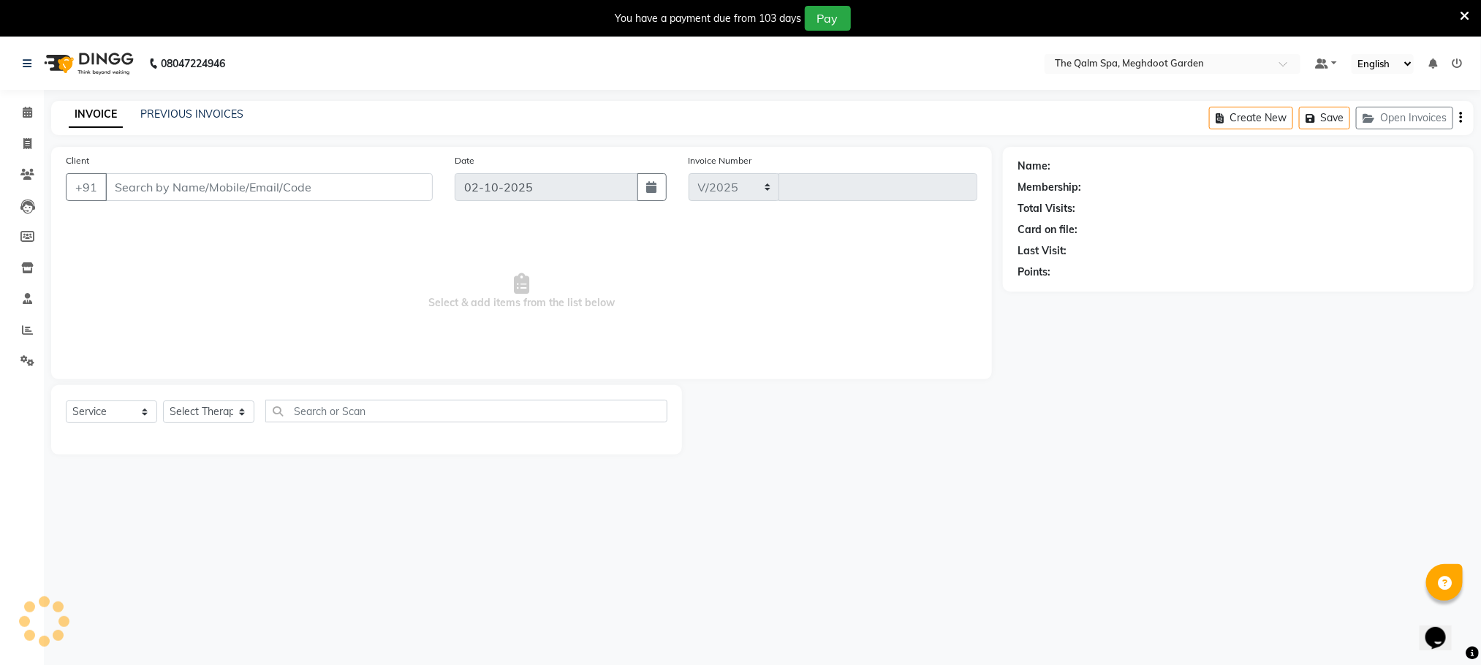
select select "6401"
type input "2212"
type input "1278400000268"
select select "48471"
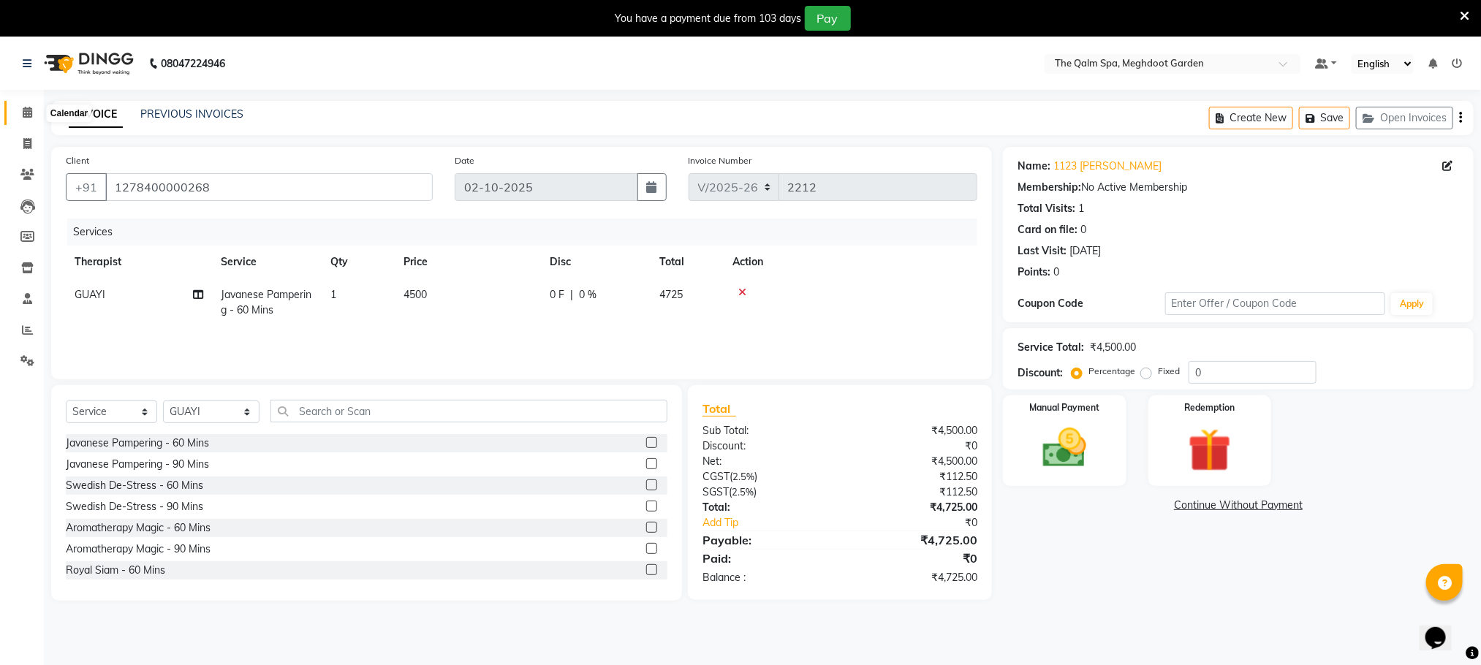
click at [35, 110] on span at bounding box center [28, 113] width 26 height 17
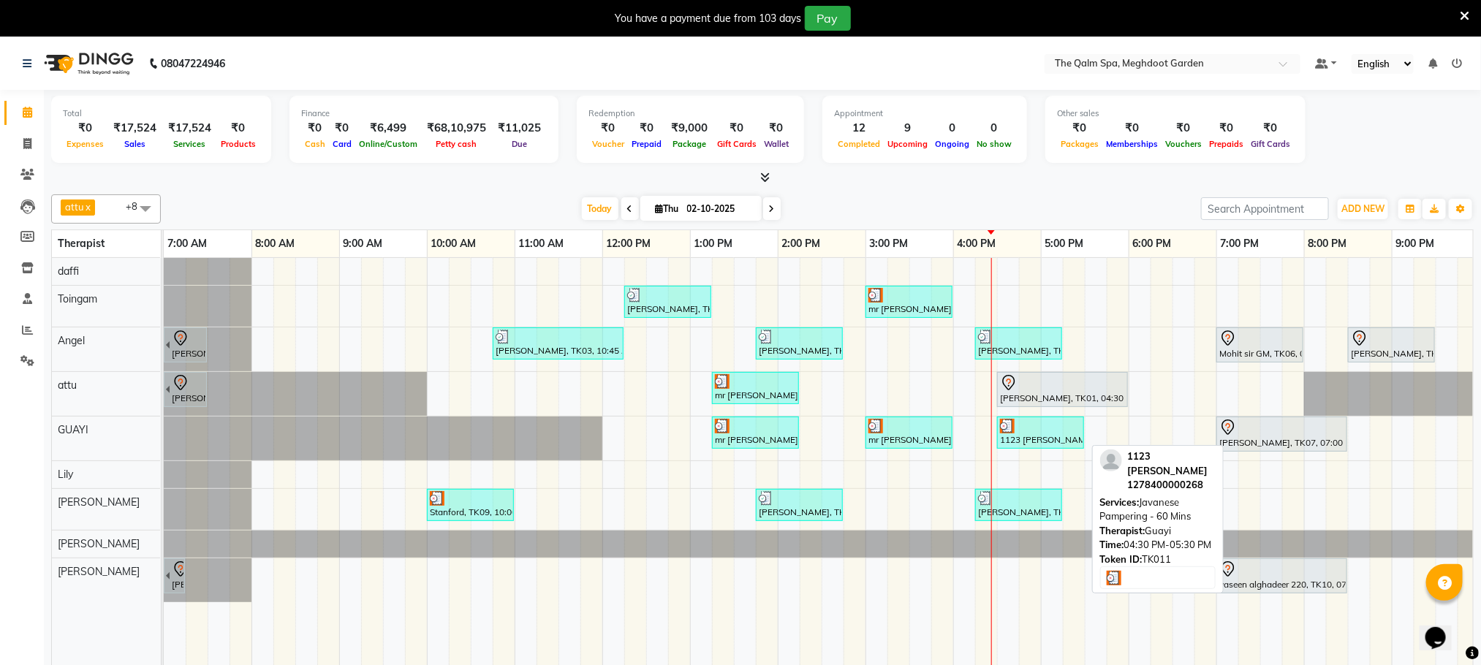
click at [1036, 442] on div "1123 [PERSON_NAME], TK11, 04:30 PM-05:30 PM, Javanese Pampering - 60 Mins" at bounding box center [1041, 433] width 84 height 28
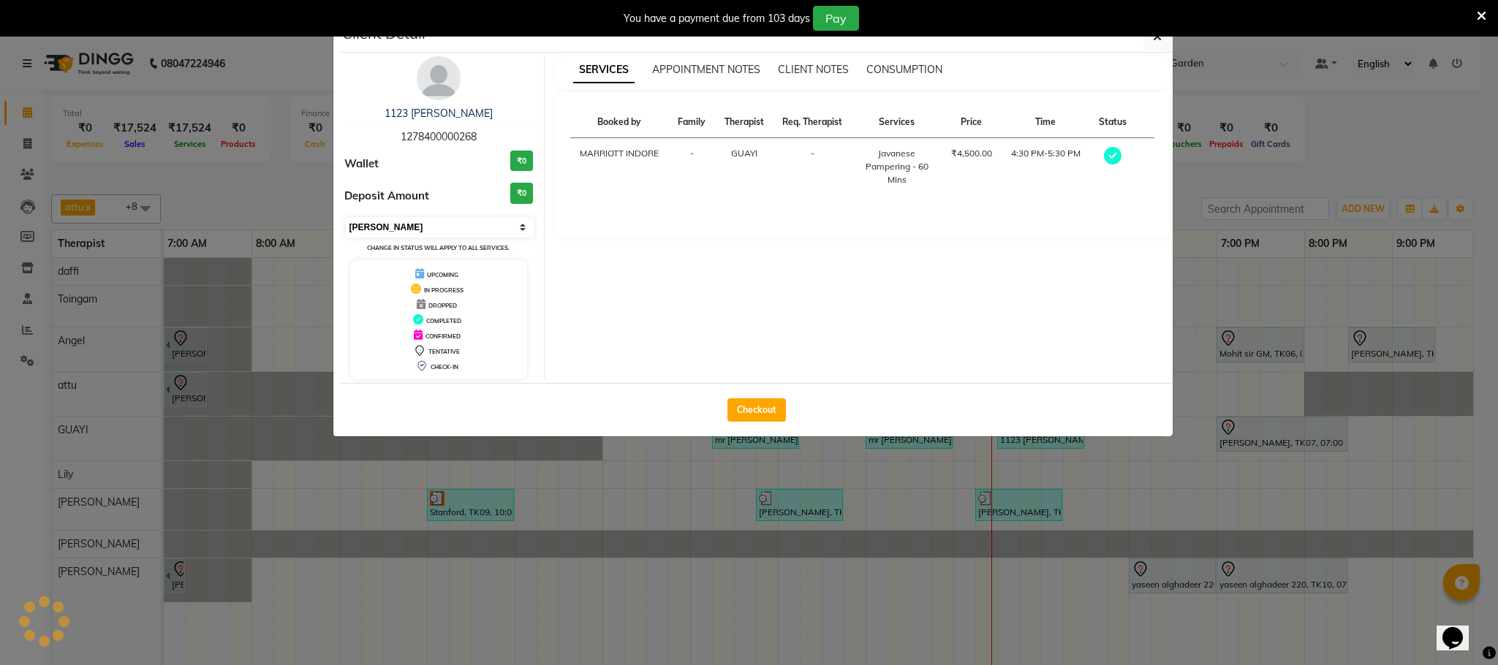
click at [435, 233] on select "Select MARK DONE UPCOMING" at bounding box center [440, 227] width 189 height 20
select select "5"
click at [346, 218] on select "Select MARK DONE UPCOMING" at bounding box center [440, 227] width 189 height 20
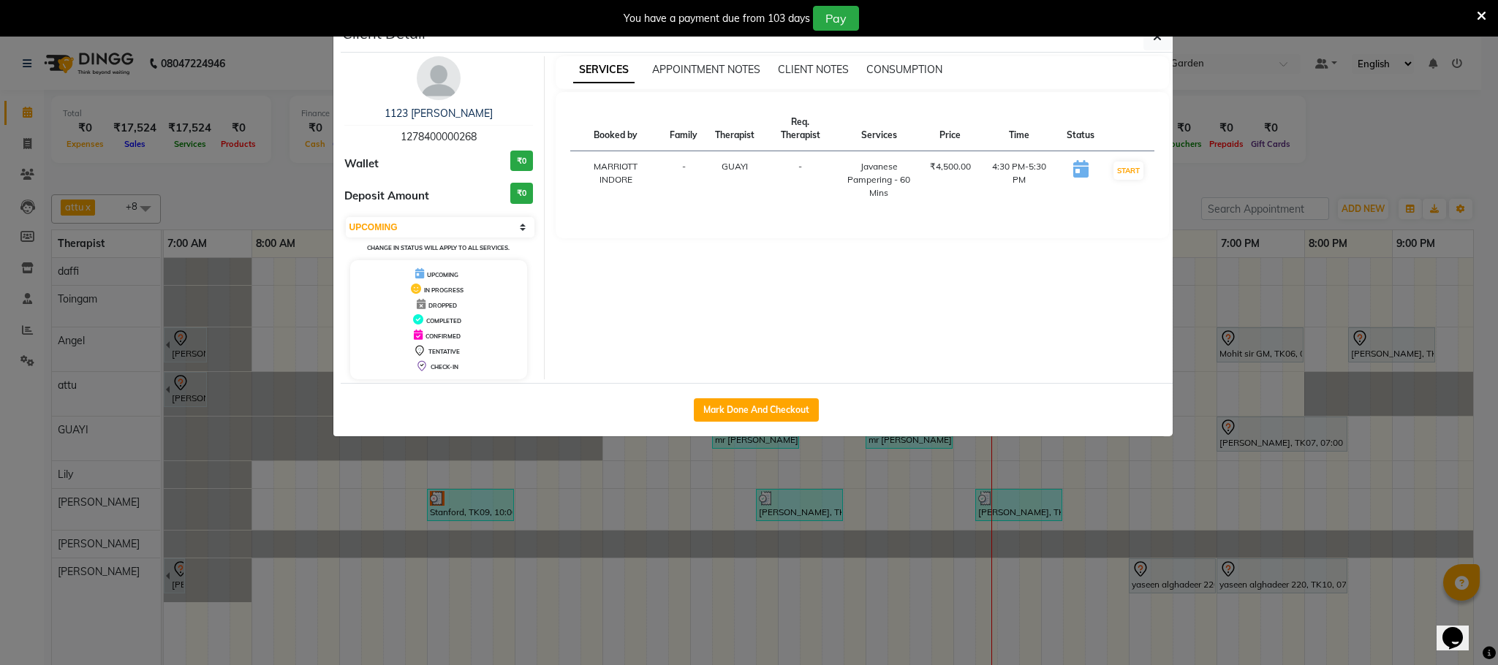
click at [200, 194] on ngb-modal-window "Client Detail 1123 JESS 1278400000268 Wallet ₹0 Deposit Amount ₹0 Select IN SER…" at bounding box center [749, 332] width 1498 height 665
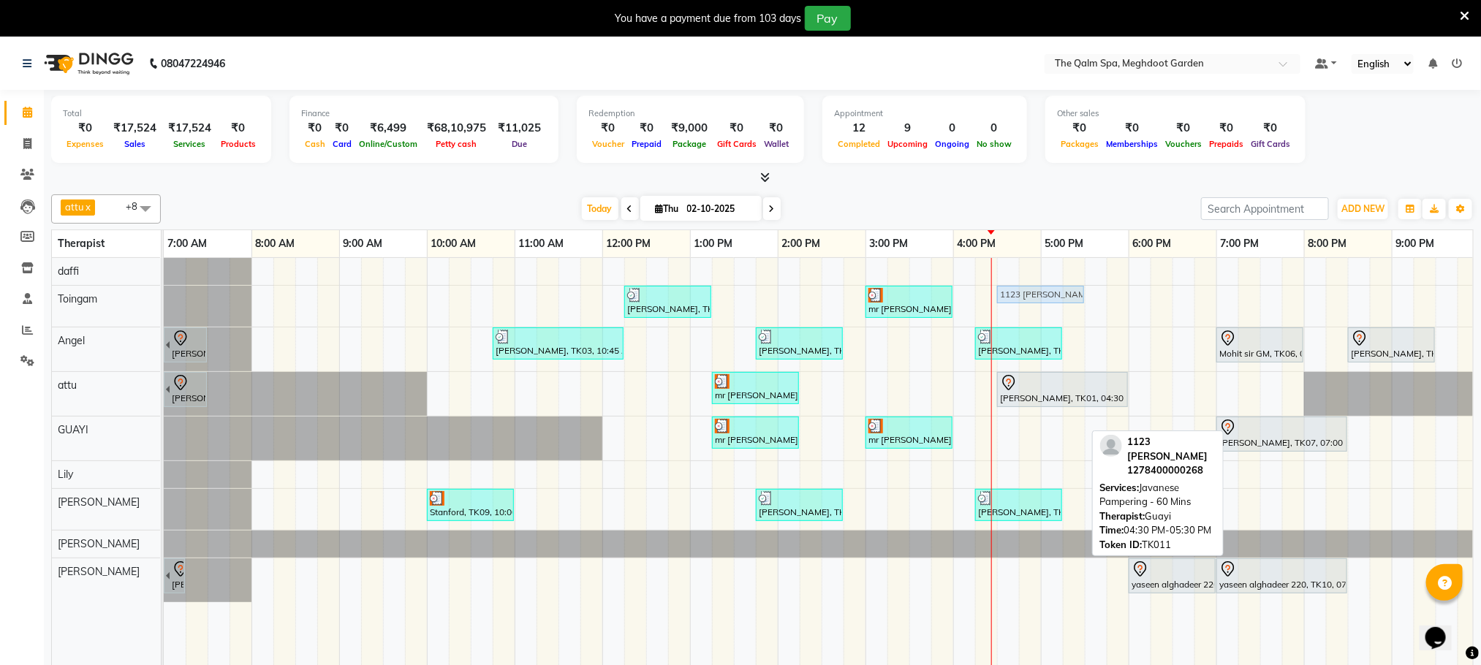
drag, startPoint x: 1016, startPoint y: 428, endPoint x: 1022, endPoint y: 316, distance: 112.8
click at [1022, 316] on div "[PERSON_NAME], TK03, 12:15 PM-01:15 PM, Javanese Pampering - 60 Mins mr [PERSON…" at bounding box center [866, 472] width 1404 height 428
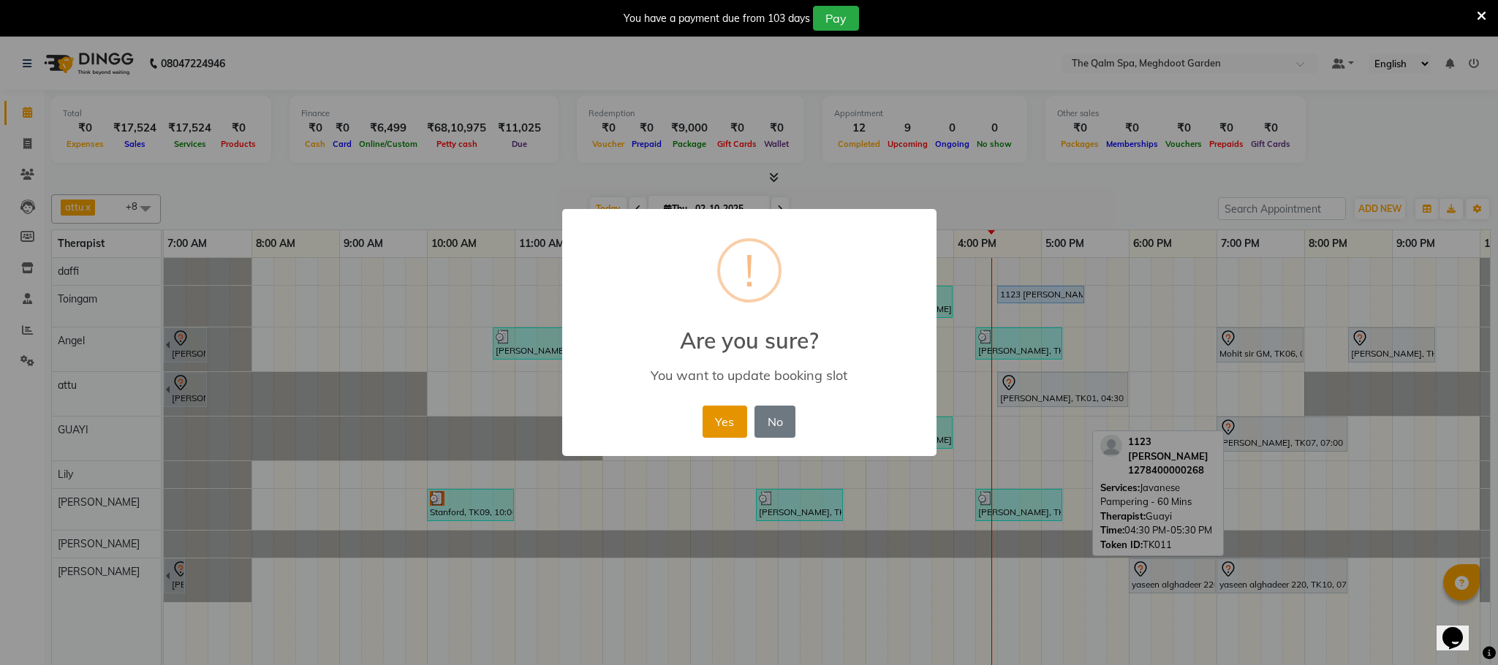
click at [726, 428] on button "Yes" at bounding box center [725, 422] width 45 height 32
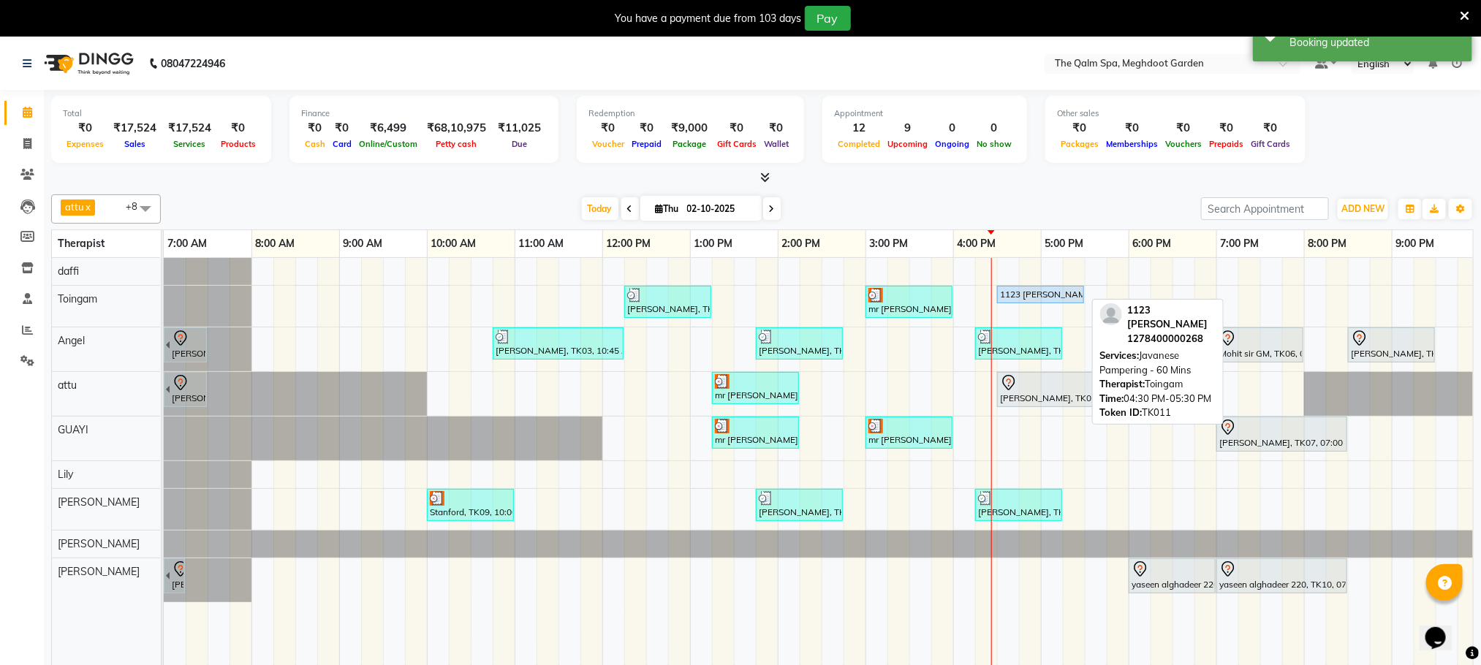
click at [1054, 297] on div "1123 [PERSON_NAME], TK11, 04:30 PM-05:30 PM, Javanese Pampering - 60 Mins" at bounding box center [1041, 294] width 84 height 13
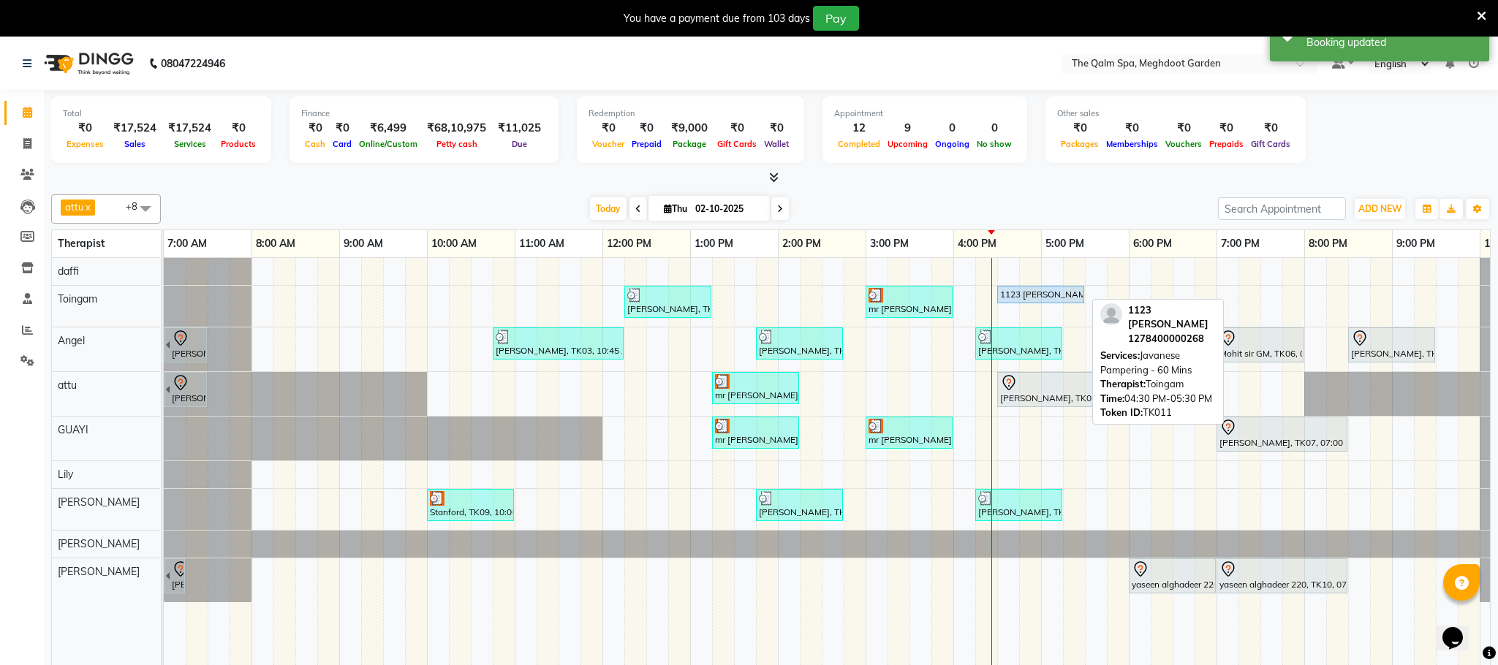
select select "5"
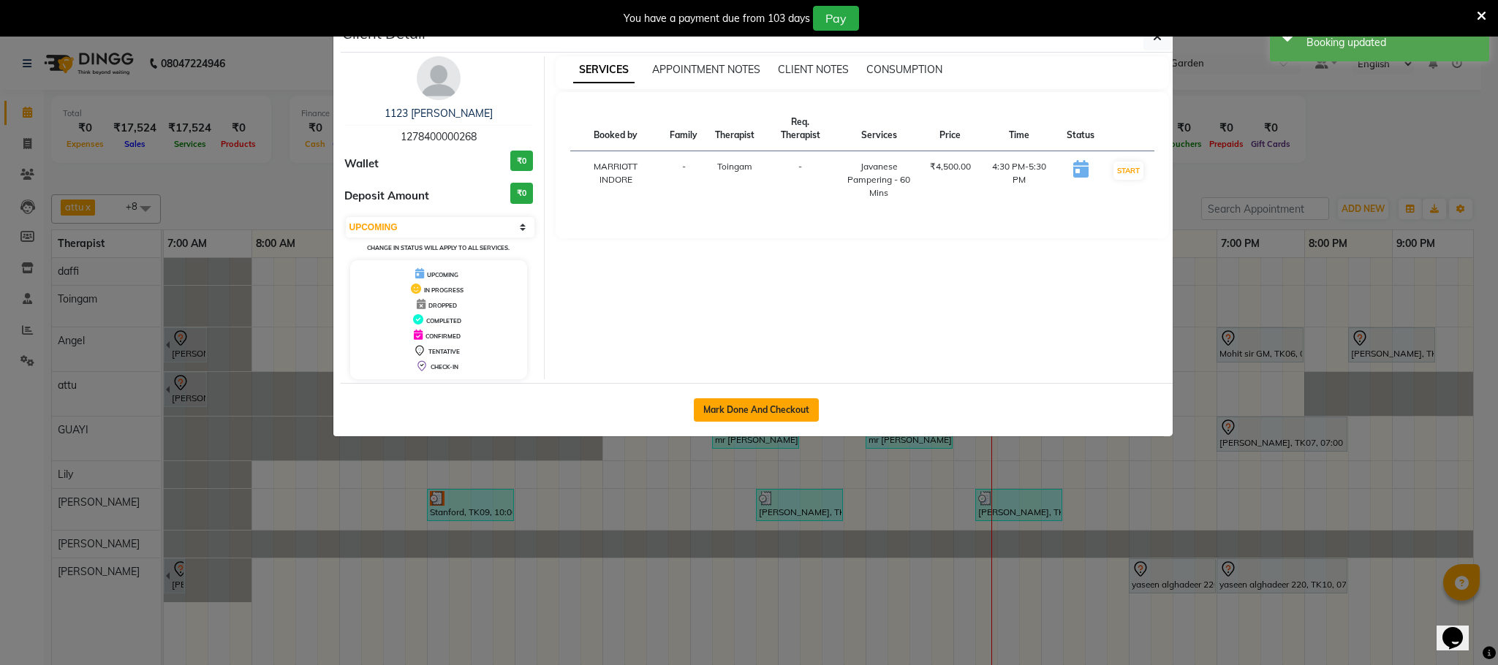
click at [738, 417] on button "Mark Done And Checkout" at bounding box center [756, 409] width 125 height 23
select select "service"
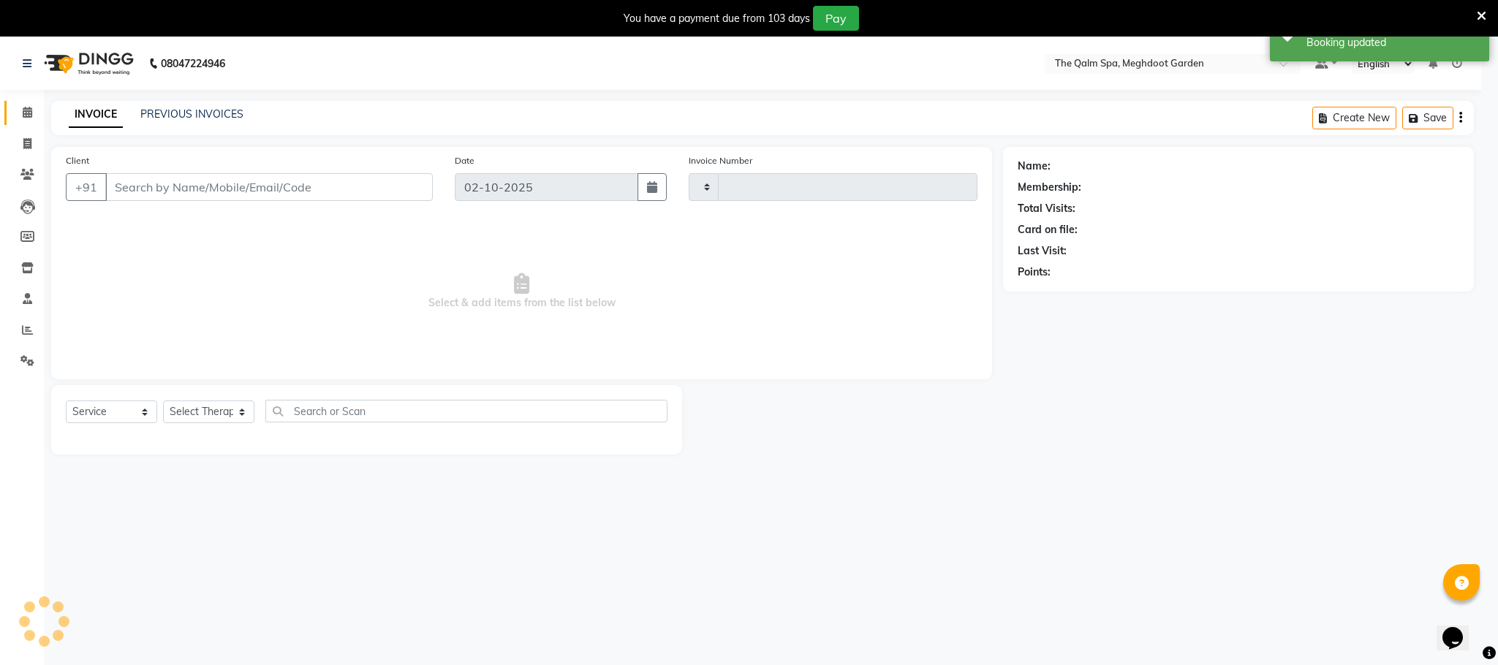
type input "2212"
select select "6401"
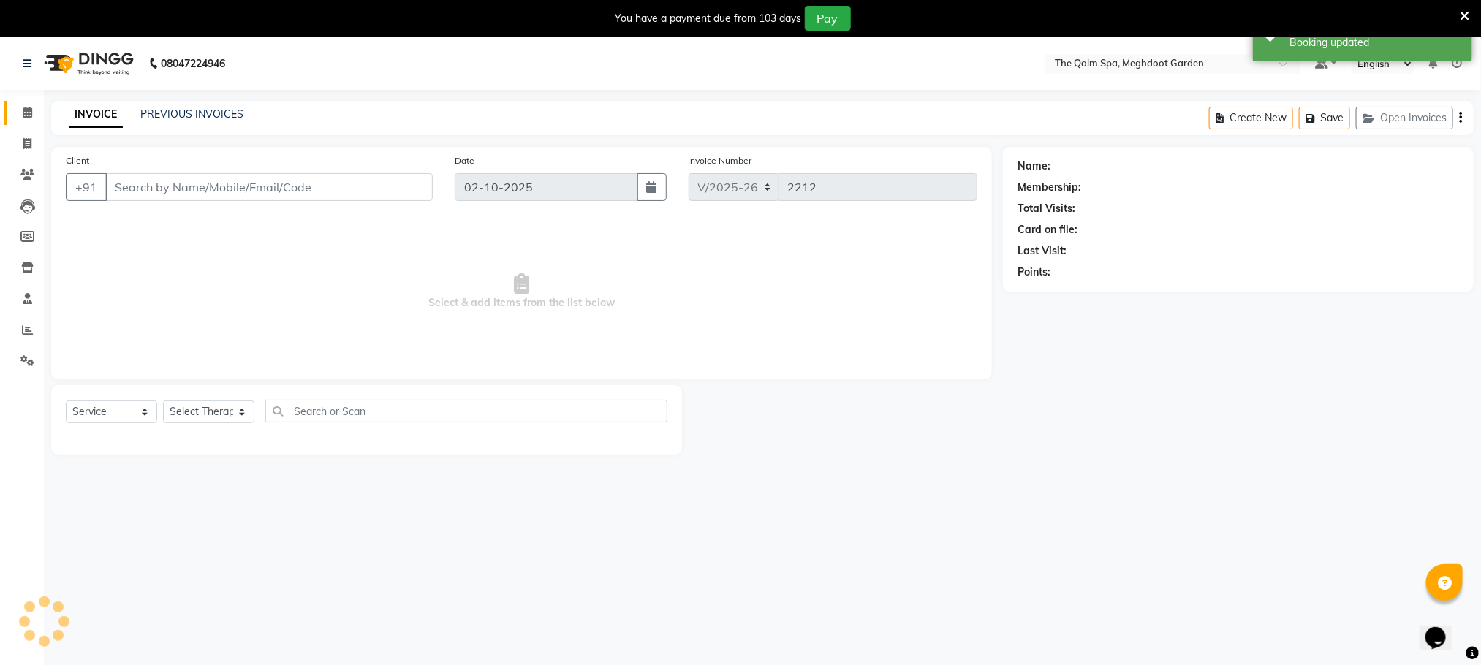
type input "1278400000268"
select select "79343"
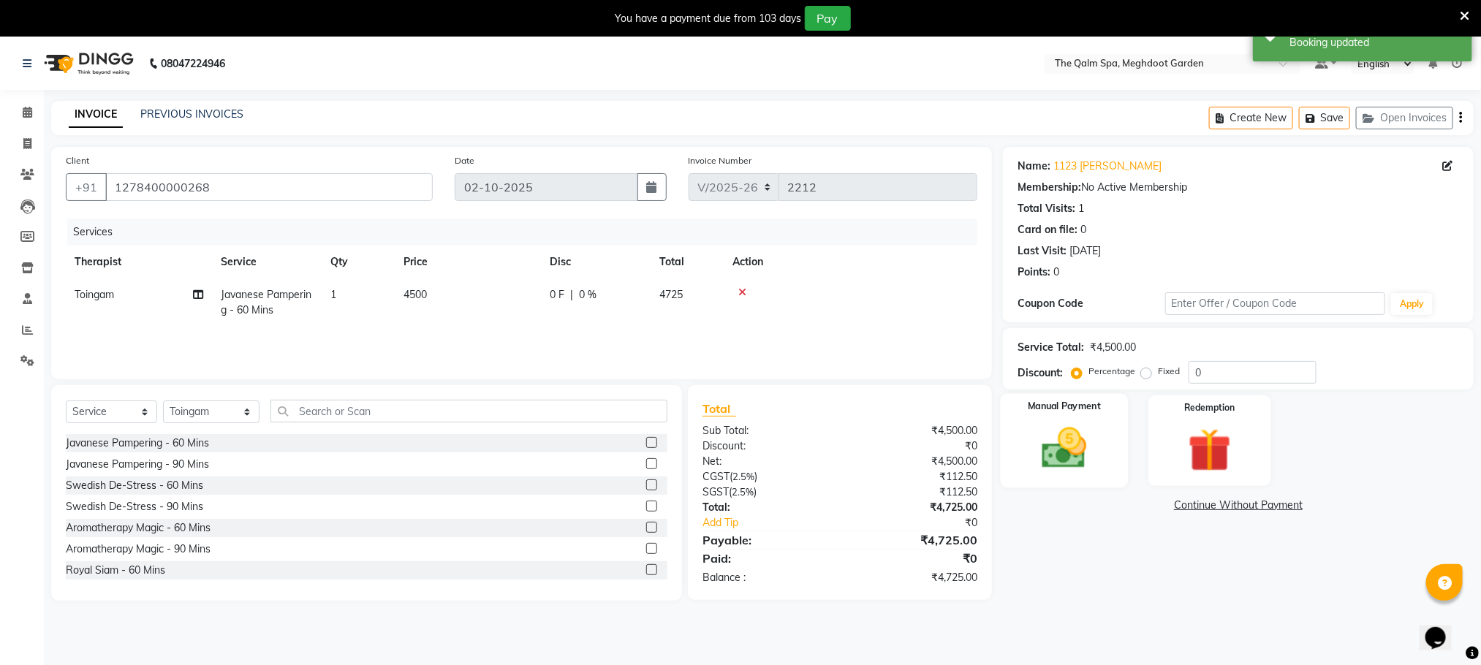
click at [1078, 439] on img at bounding box center [1064, 449] width 73 height 52
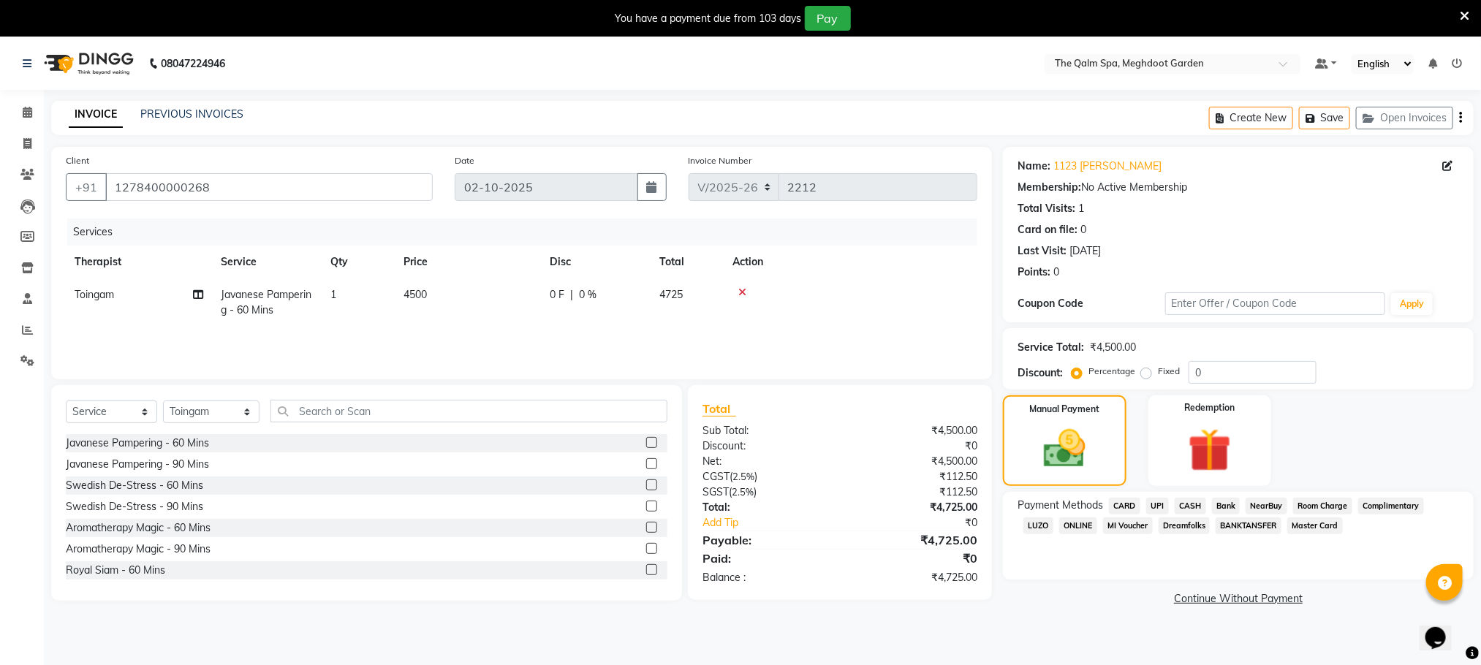
click at [1133, 504] on span "CARD" at bounding box center [1124, 506] width 31 height 17
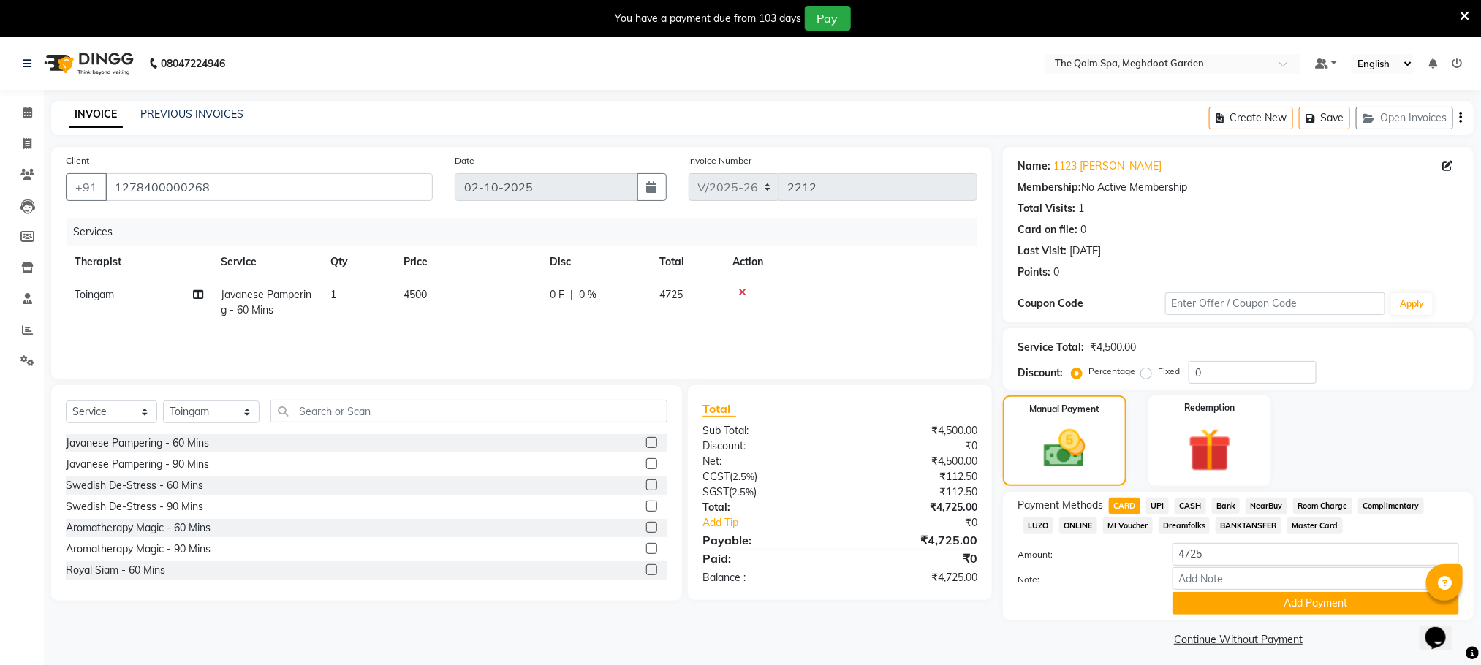
click at [740, 290] on icon at bounding box center [742, 292] width 8 height 10
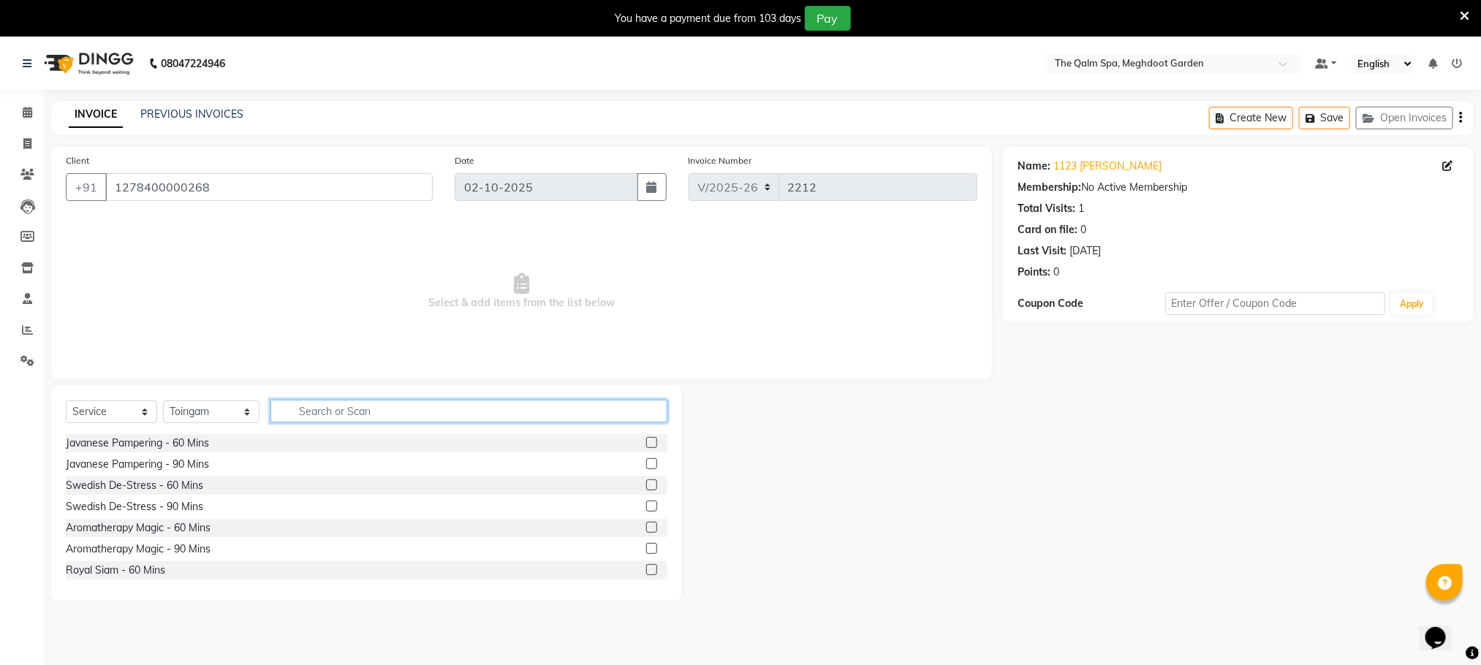
click at [336, 411] on input "text" at bounding box center [469, 411] width 397 height 23
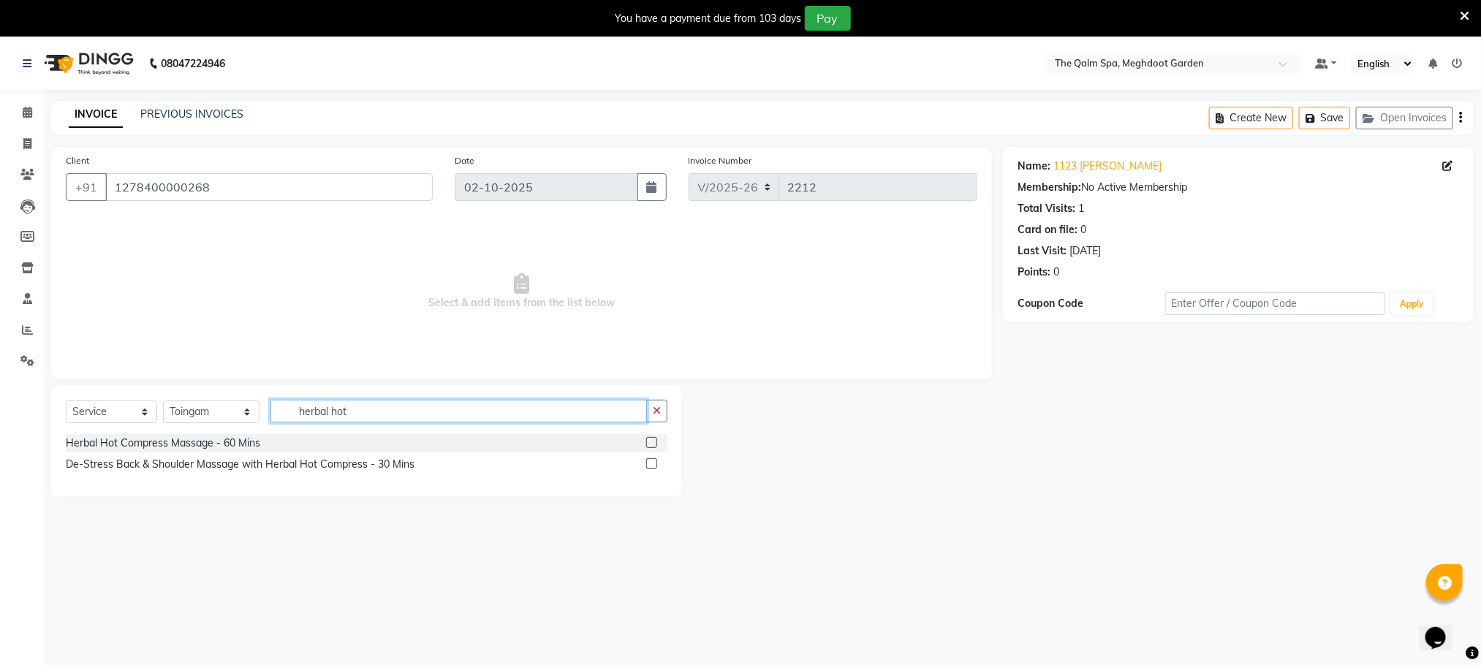
type input "herbal hot"
click at [646, 443] on label at bounding box center [651, 442] width 11 height 11
click at [646, 443] on input "checkbox" at bounding box center [651, 444] width 10 height 10
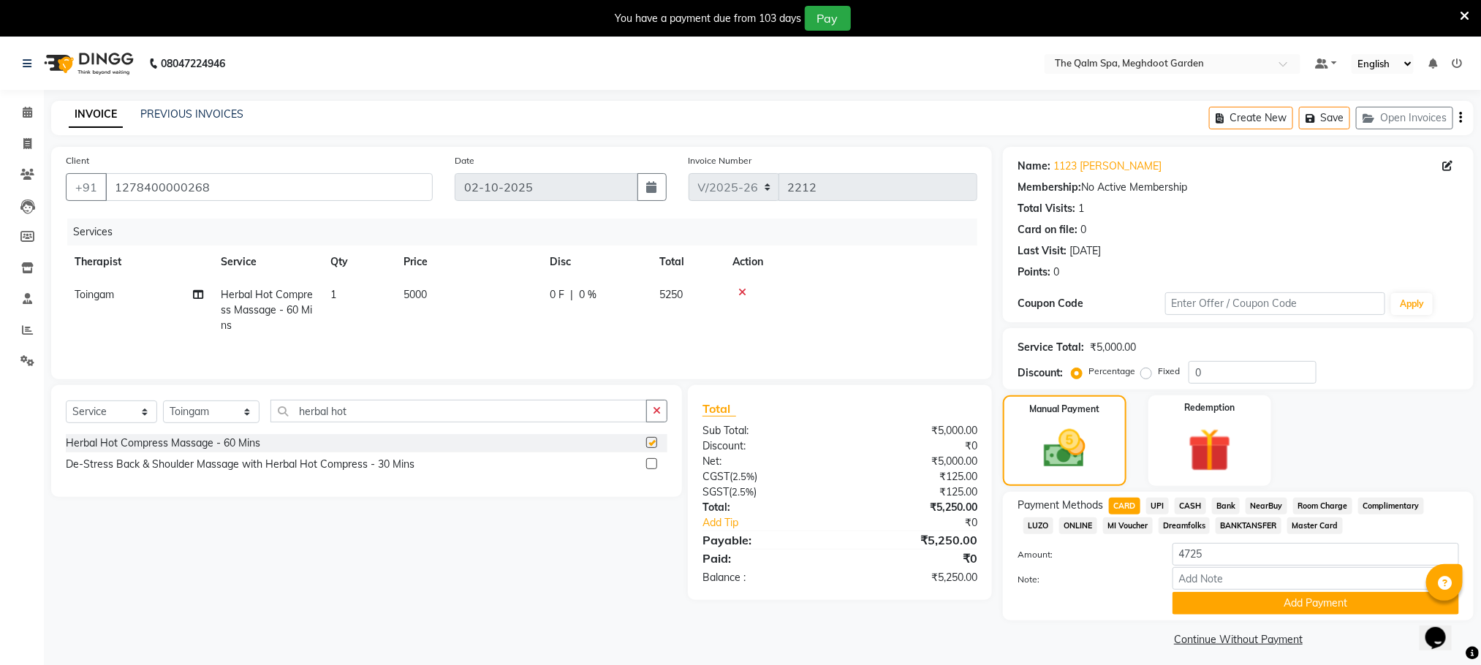
checkbox input "false"
click at [1117, 500] on span "CARD" at bounding box center [1124, 506] width 31 height 17
type input "5250"
click at [1244, 597] on button "Add Payment" at bounding box center [1316, 603] width 287 height 23
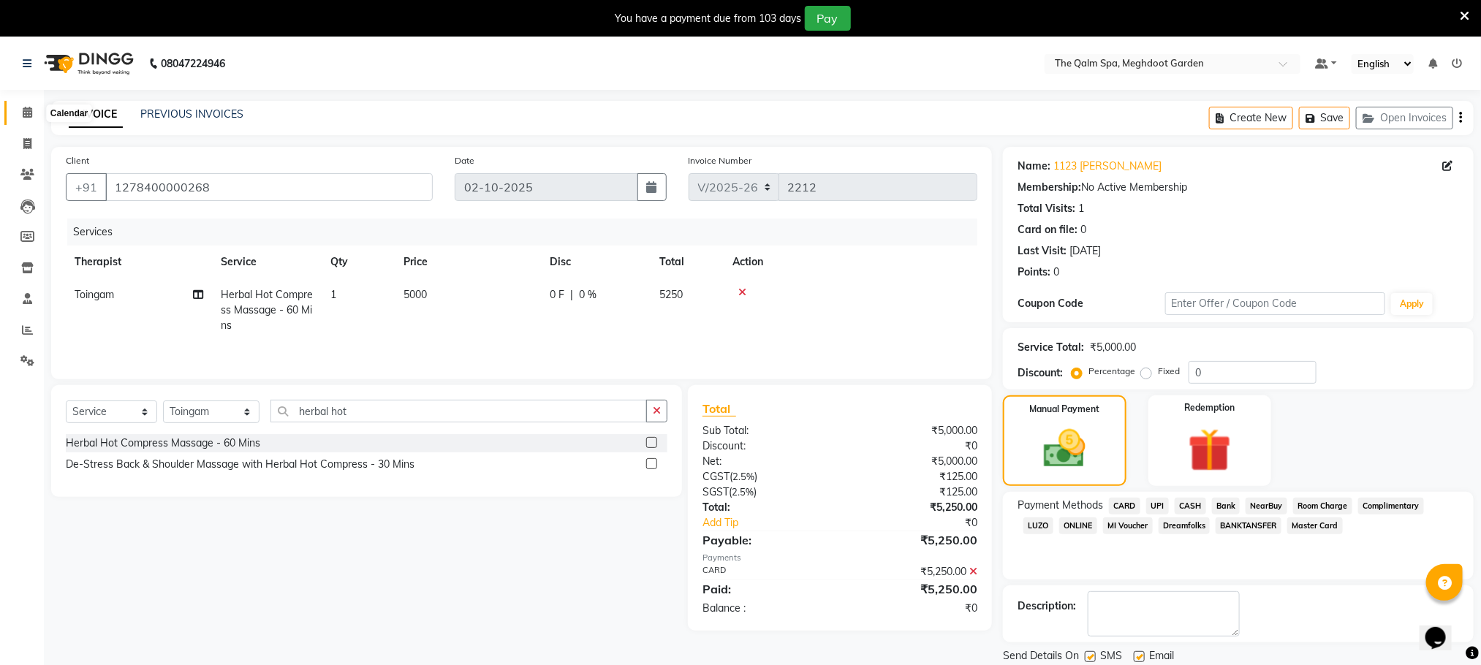
click at [24, 108] on icon at bounding box center [28, 112] width 10 height 11
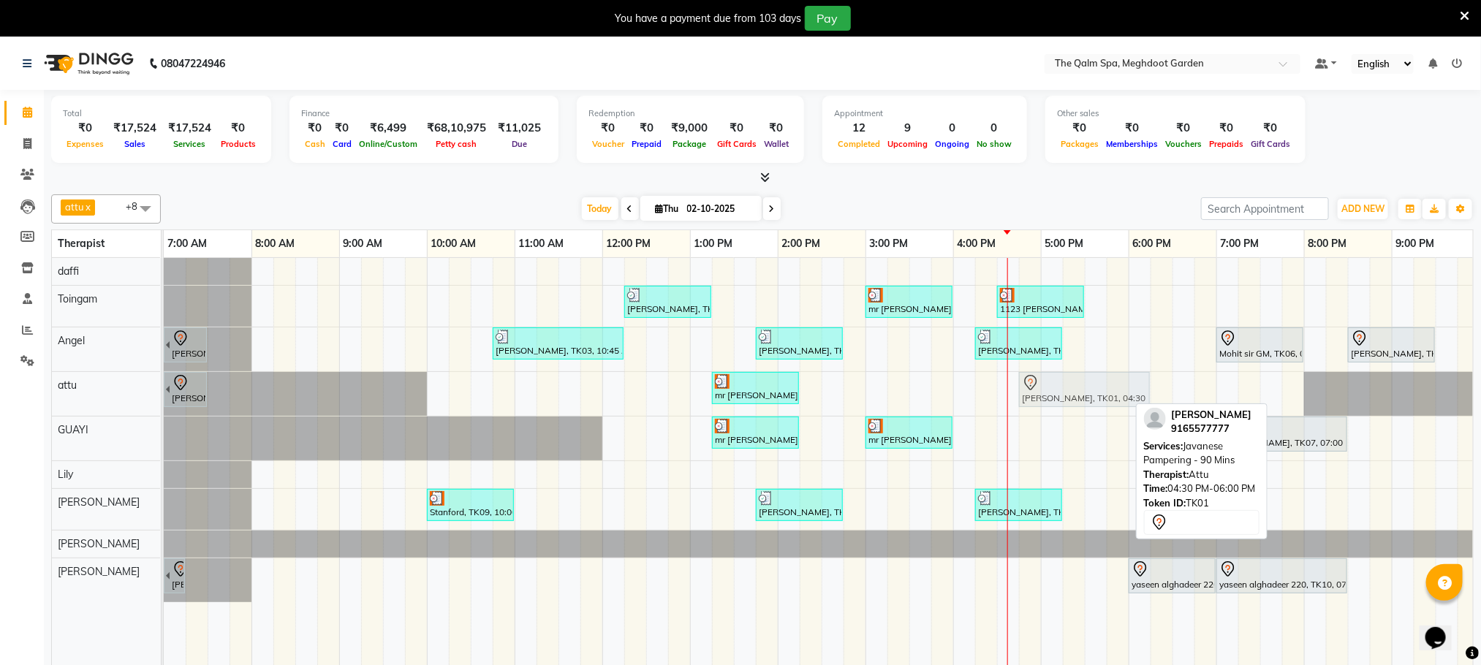
drag, startPoint x: 1018, startPoint y: 386, endPoint x: 1032, endPoint y: 382, distance: 13.7
click at [164, 382] on div "[PERSON_NAME], TK02, 06:00 AM-07:30 AM, Javanese Pampering - 90 Mins mr [PERSON…" at bounding box center [164, 394] width 0 height 44
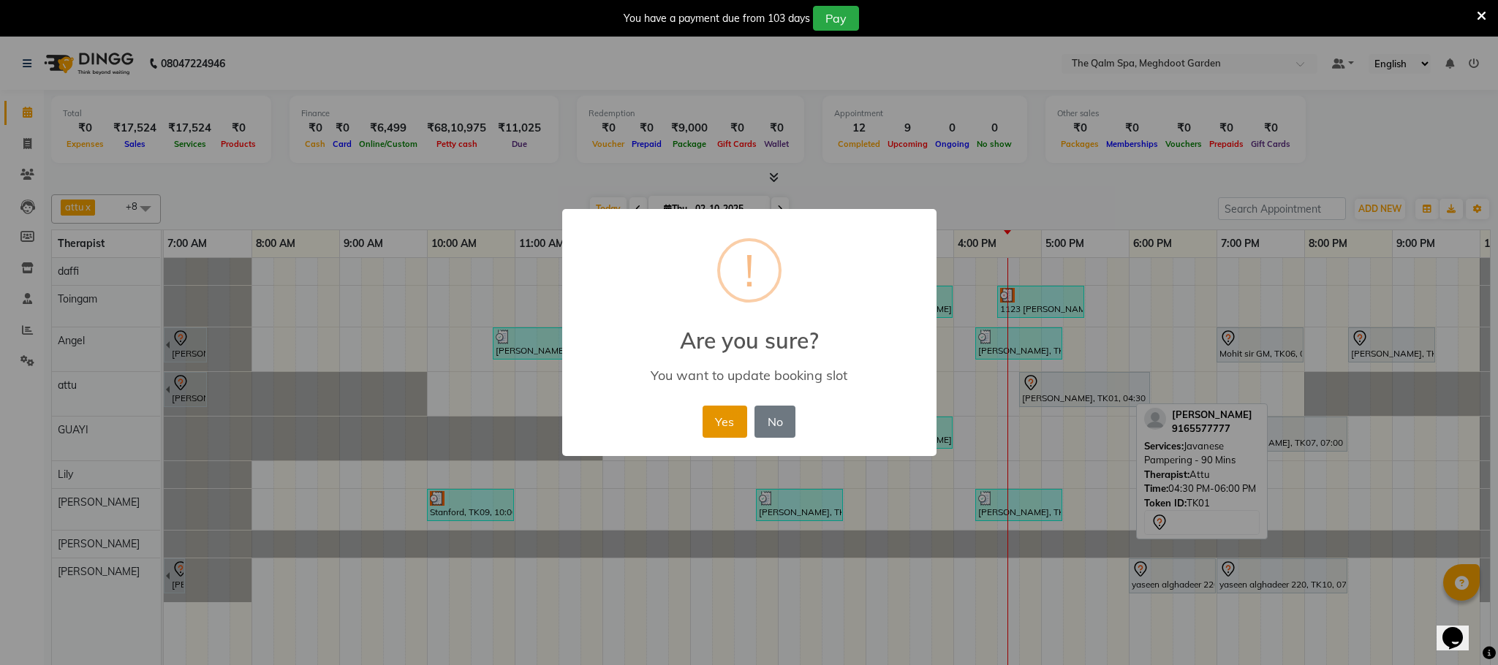
click at [735, 420] on button "Yes" at bounding box center [725, 422] width 45 height 32
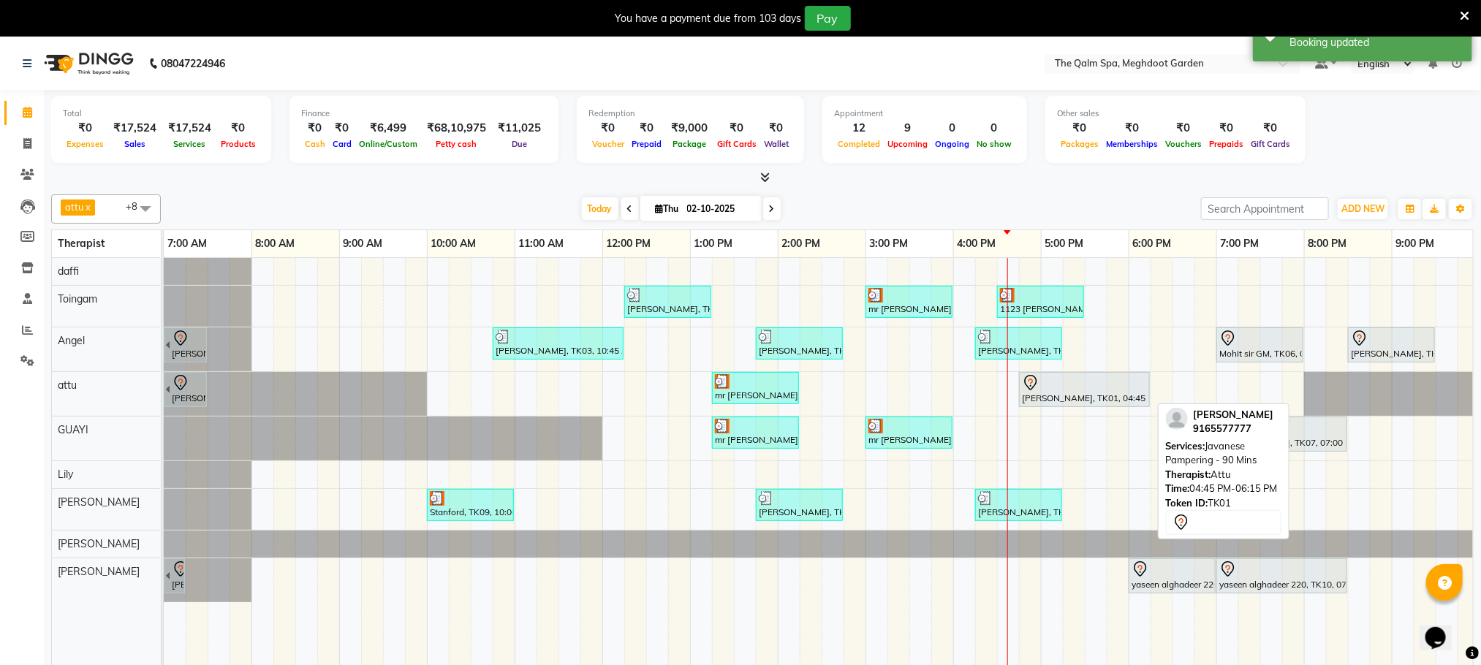
click at [1088, 391] on div at bounding box center [1084, 383] width 125 height 18
select select "7"
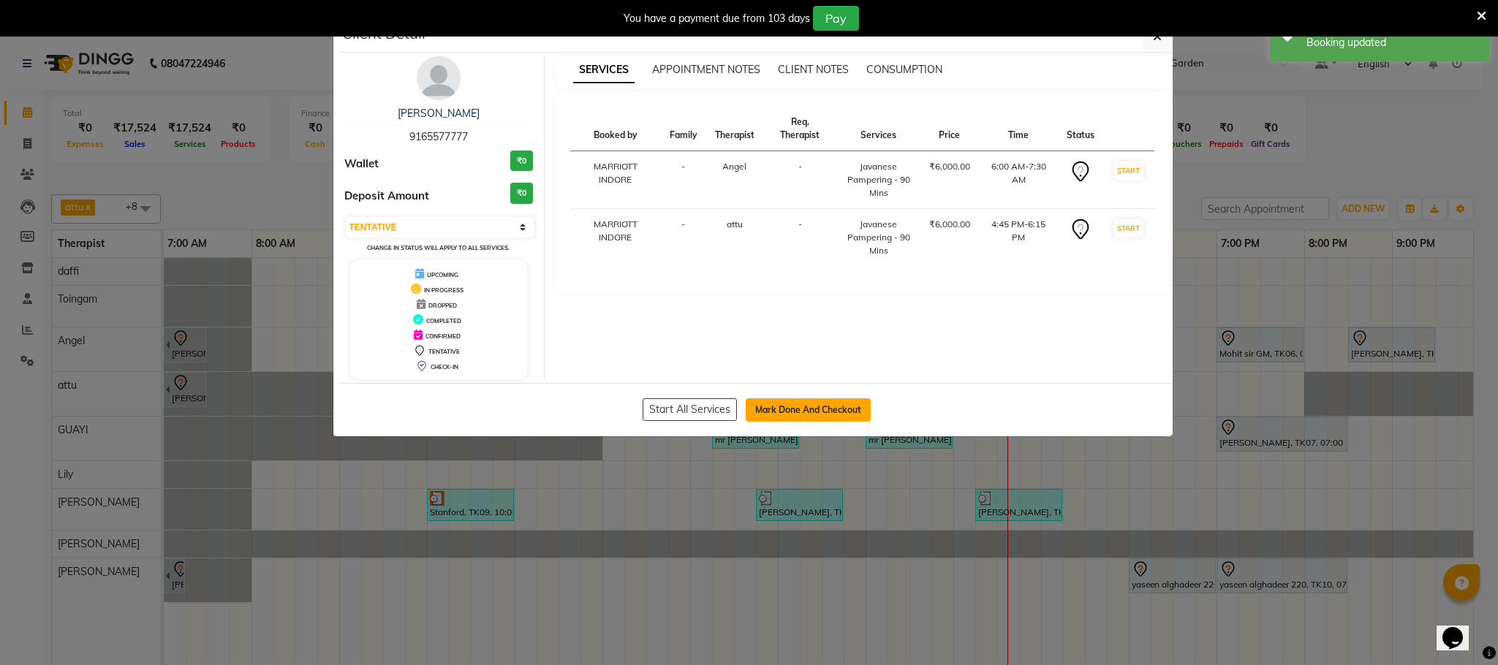
click at [825, 419] on button "Mark Done And Checkout" at bounding box center [808, 409] width 125 height 23
select select "service"
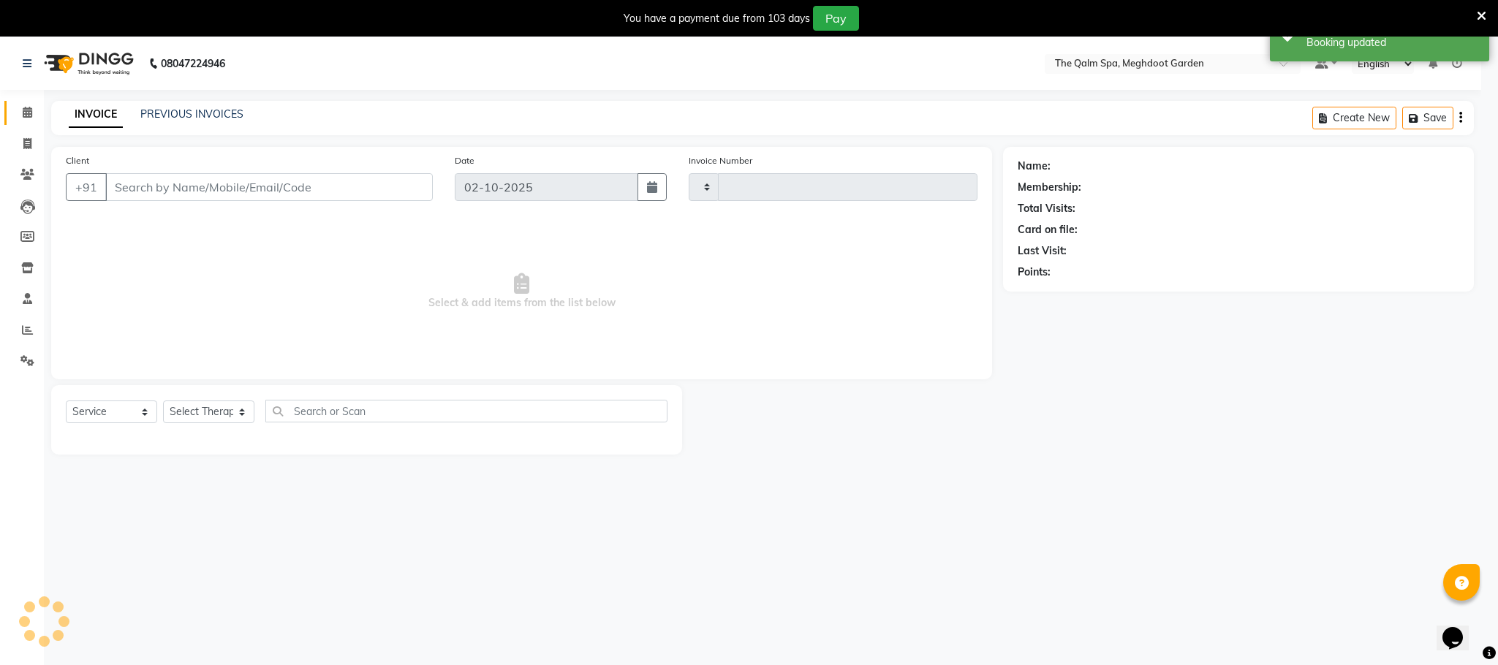
type input "2212"
select select "6401"
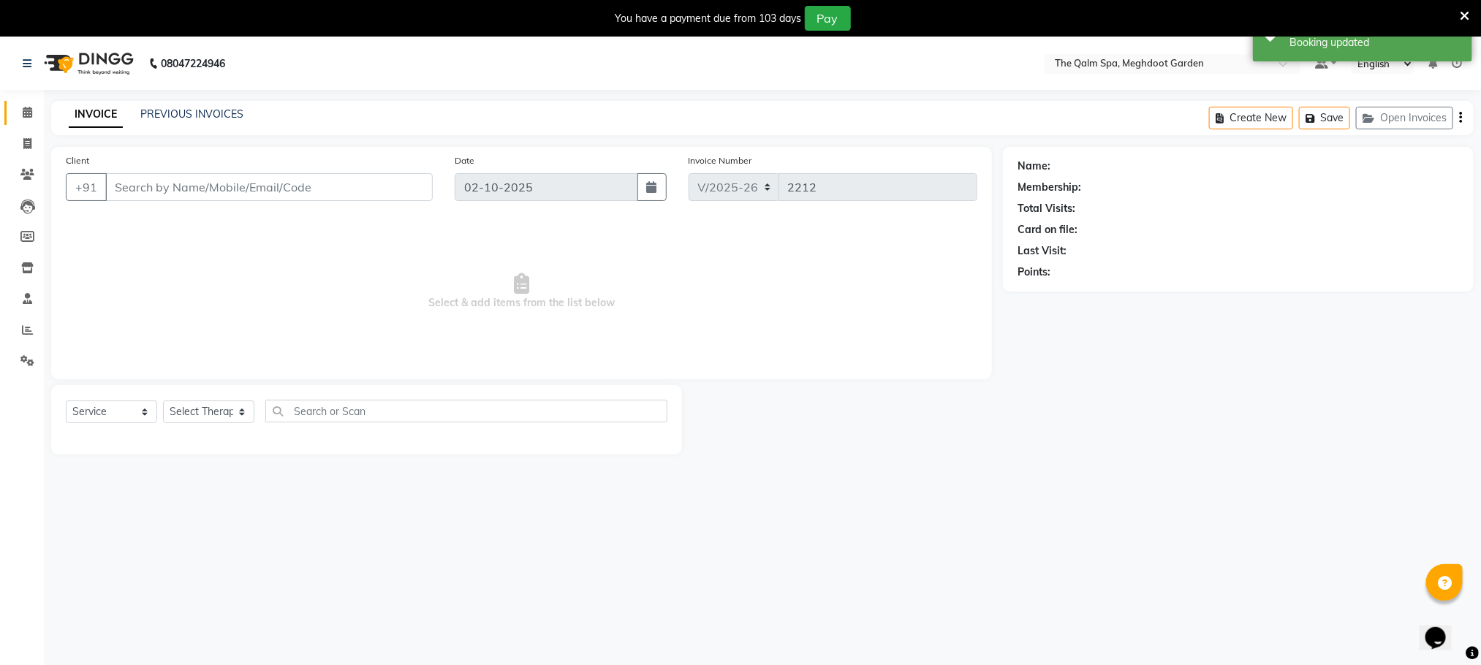
type input "9165577777"
select select "51602"
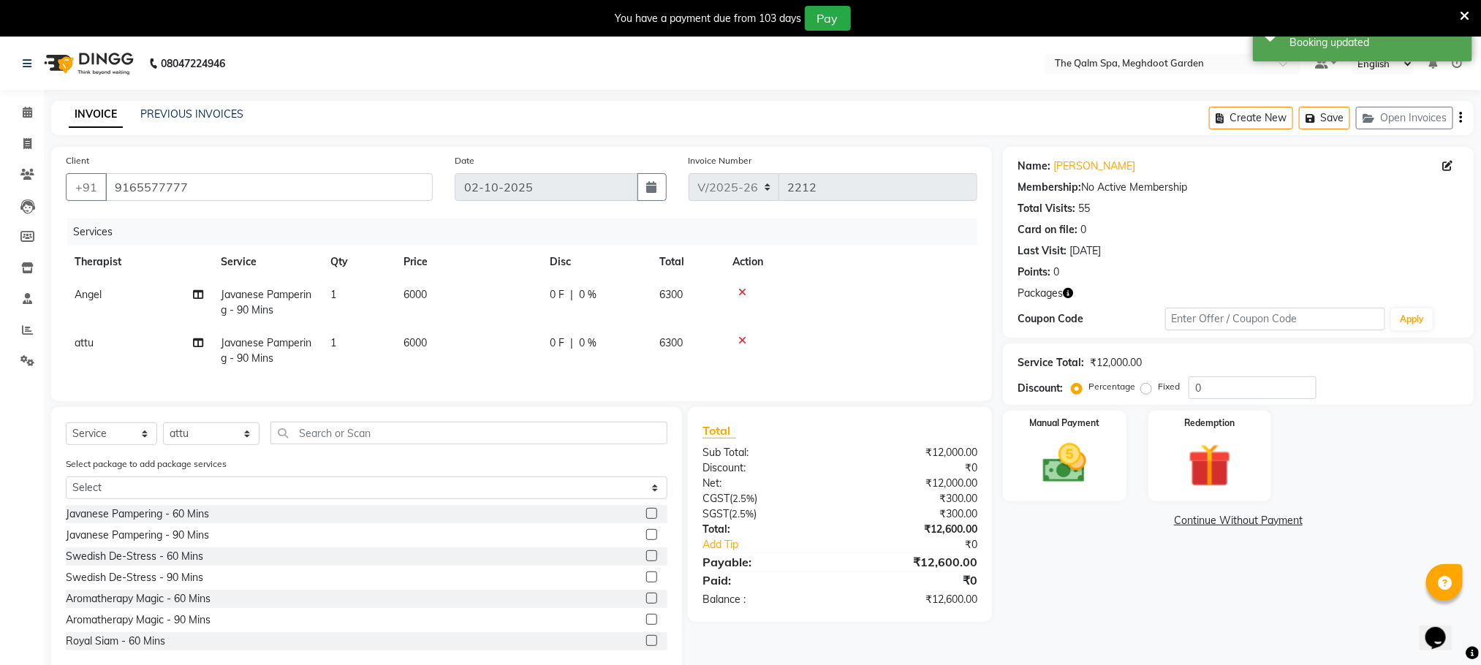
click at [744, 290] on icon at bounding box center [742, 292] width 8 height 10
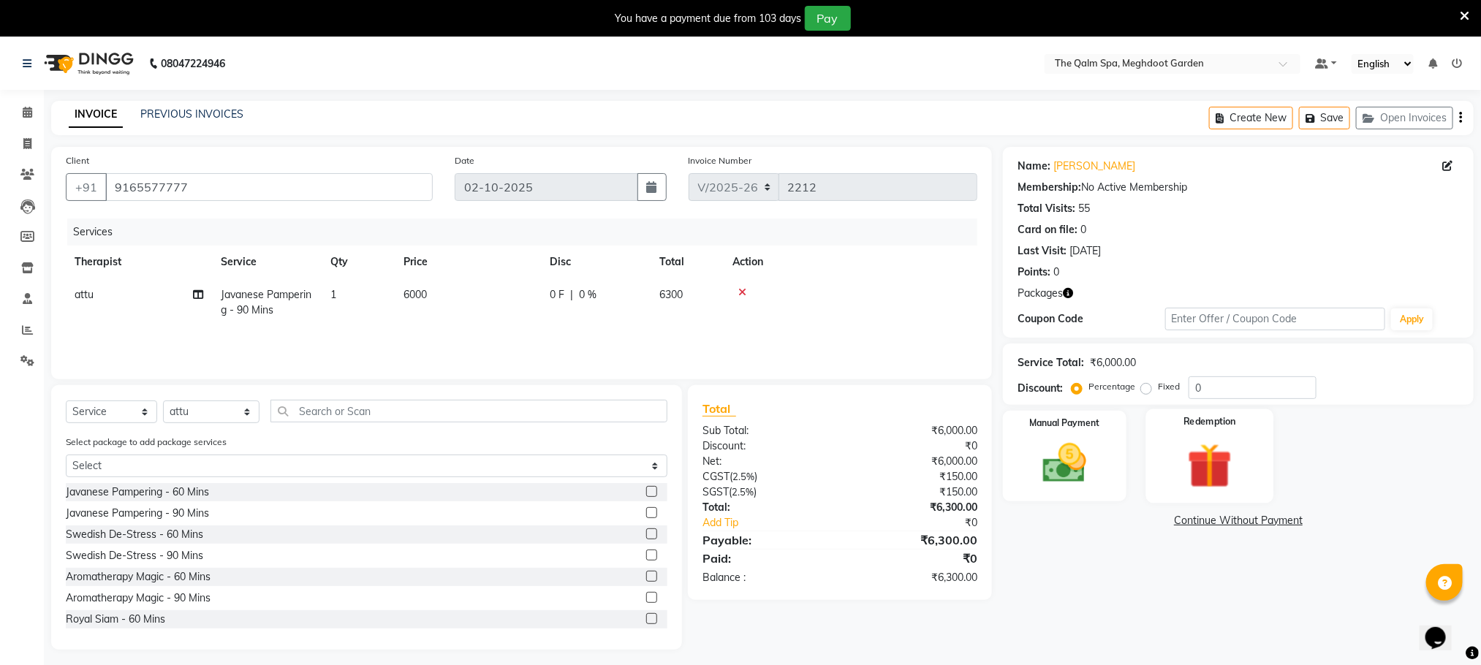
click at [1220, 470] on img at bounding box center [1209, 466] width 73 height 56
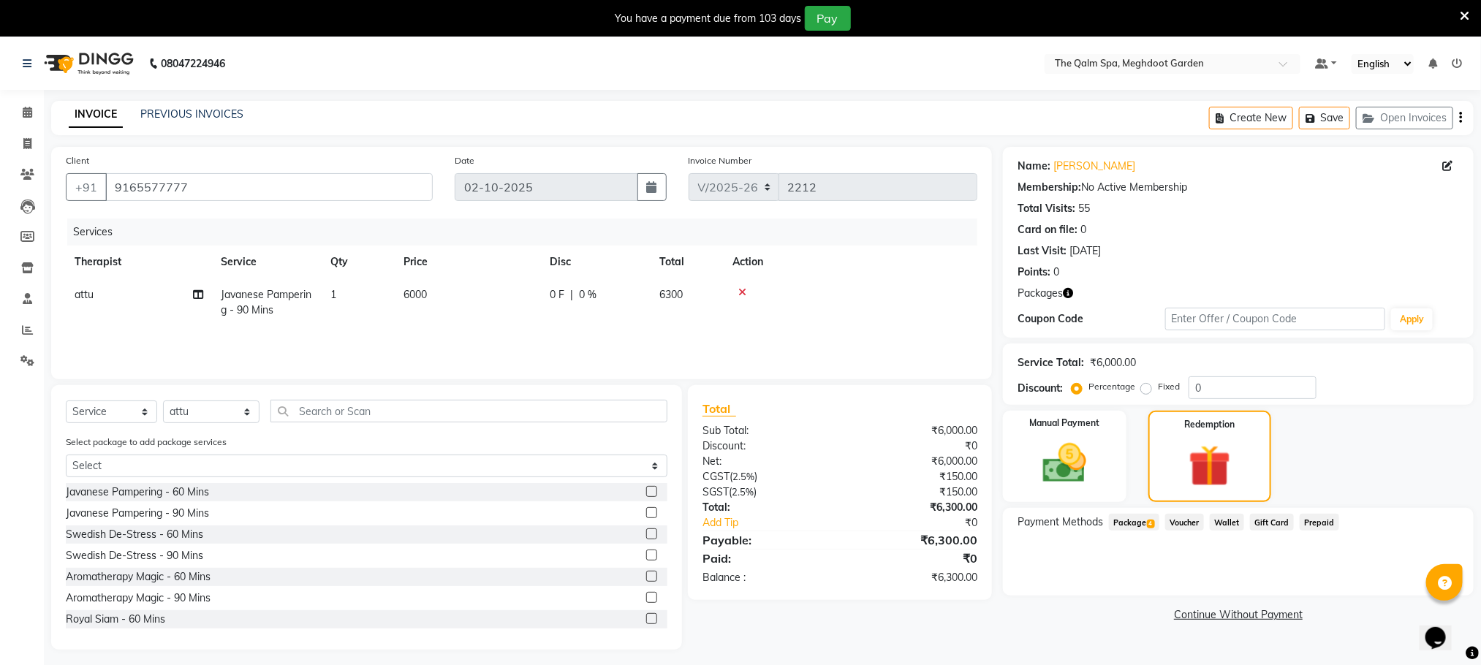
click at [1125, 523] on span "Package 4" at bounding box center [1134, 522] width 50 height 17
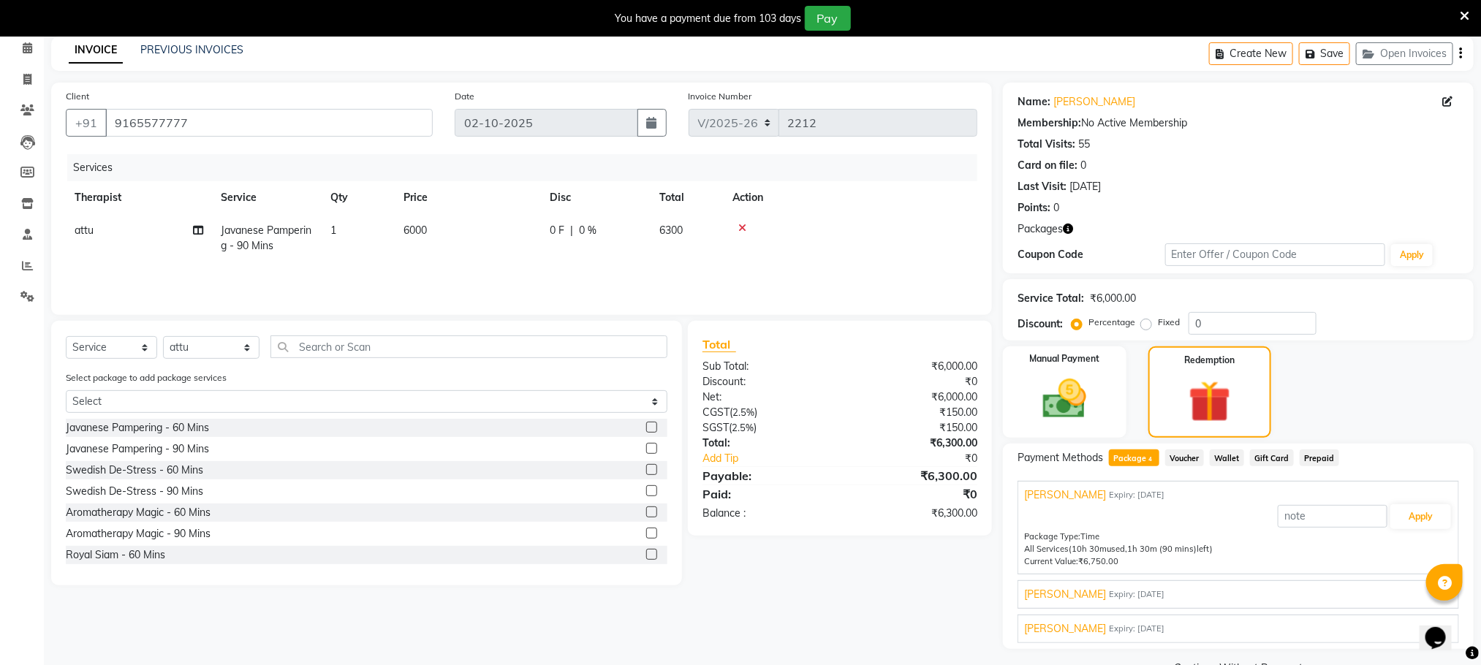
scroll to position [99, 0]
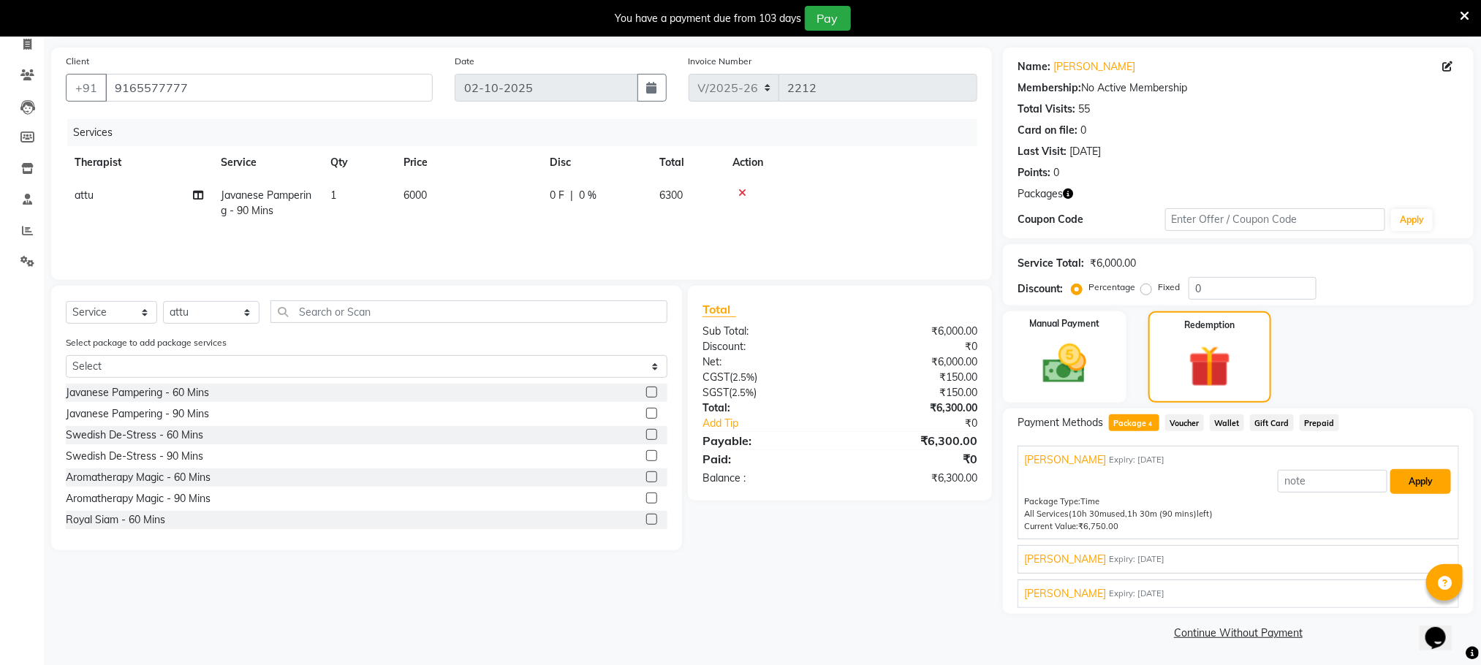
click at [1404, 481] on button "Apply" at bounding box center [1421, 481] width 61 height 25
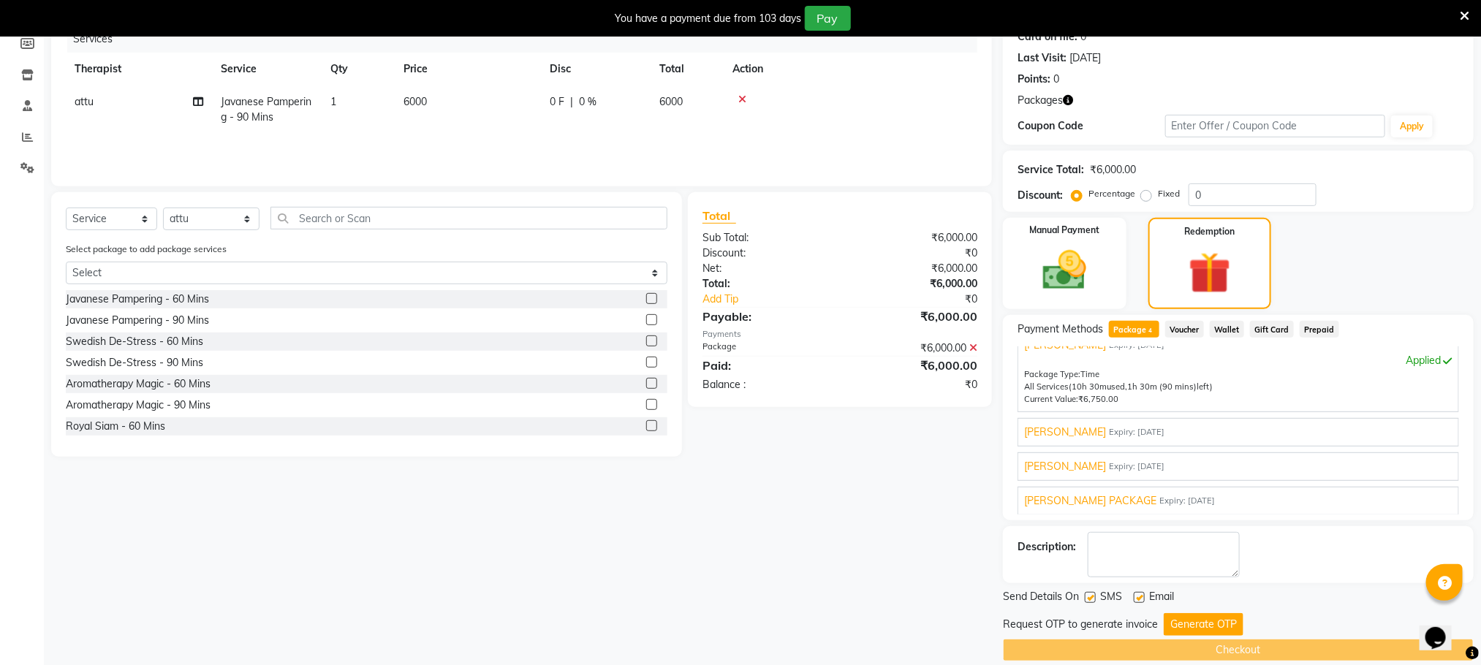
scroll to position [213, 0]
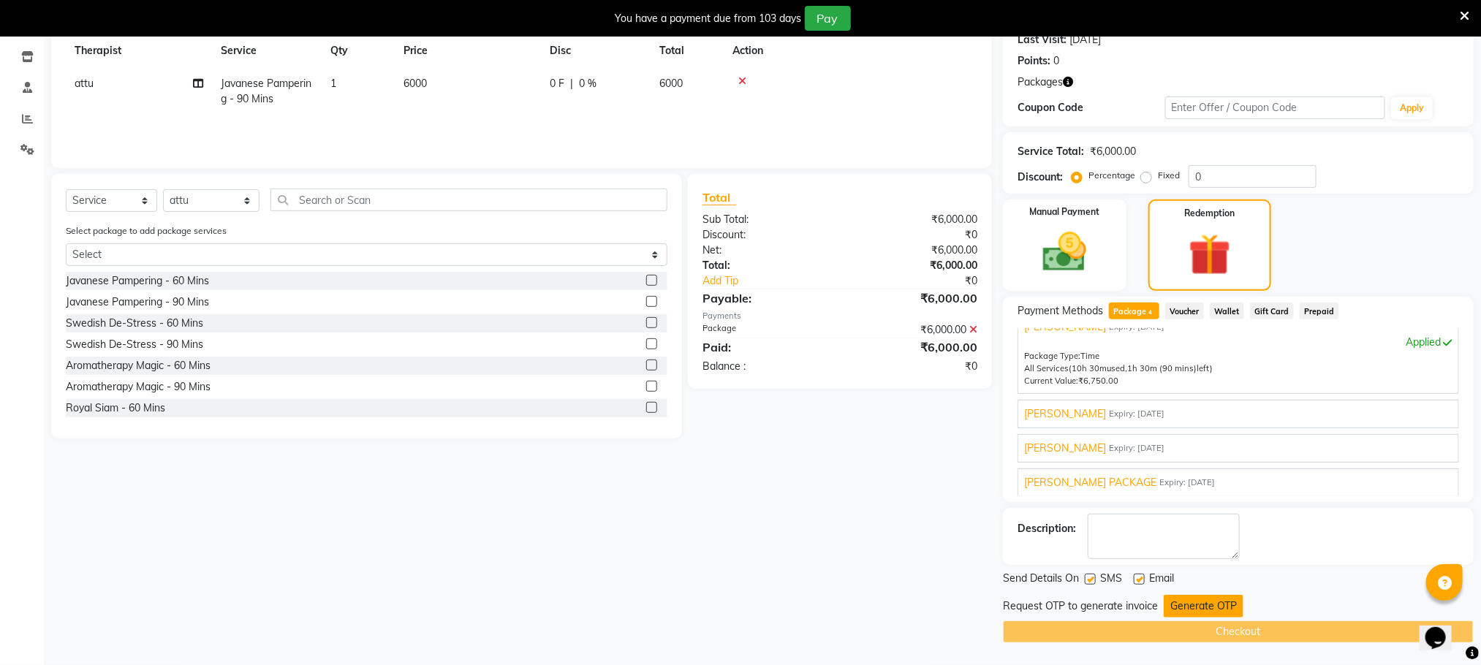
click at [1192, 602] on button "Generate OTP" at bounding box center [1204, 606] width 80 height 23
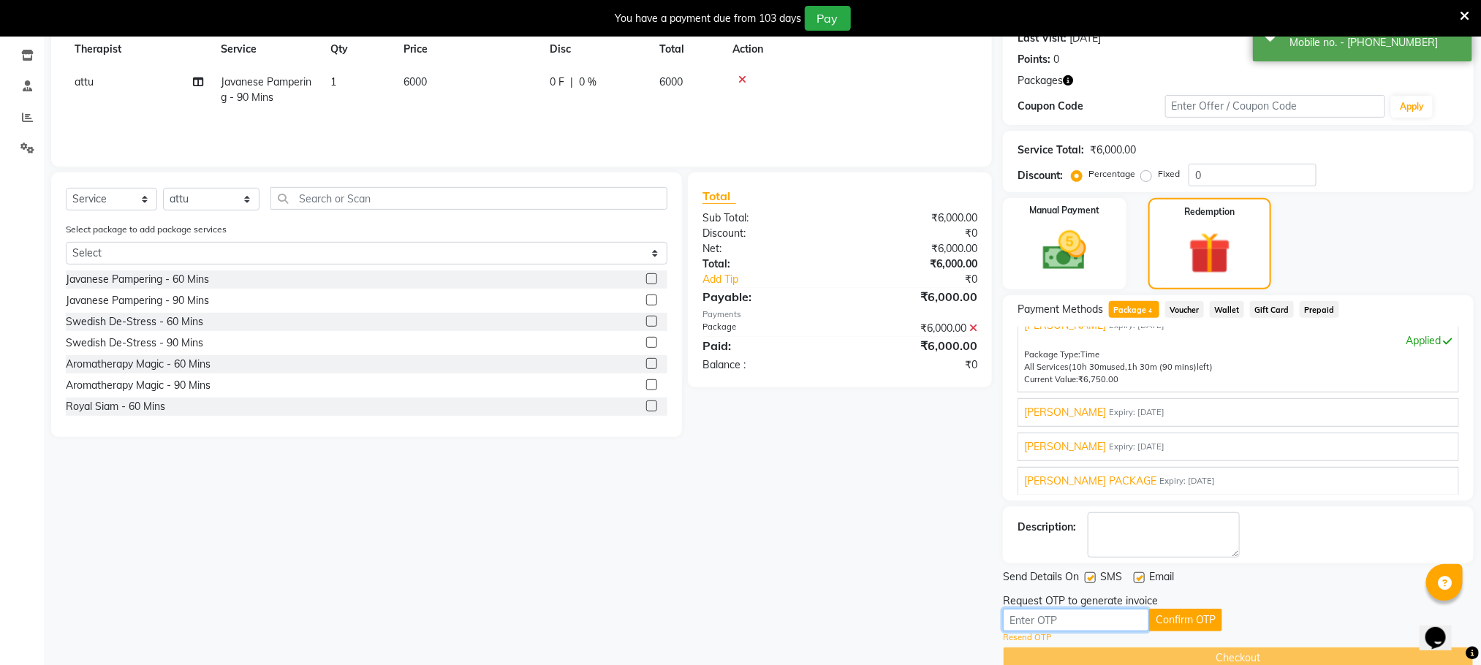
click at [1086, 621] on input "text" at bounding box center [1076, 620] width 146 height 23
type input "3022"
click at [1176, 623] on button "Confirm OTP" at bounding box center [1185, 620] width 73 height 23
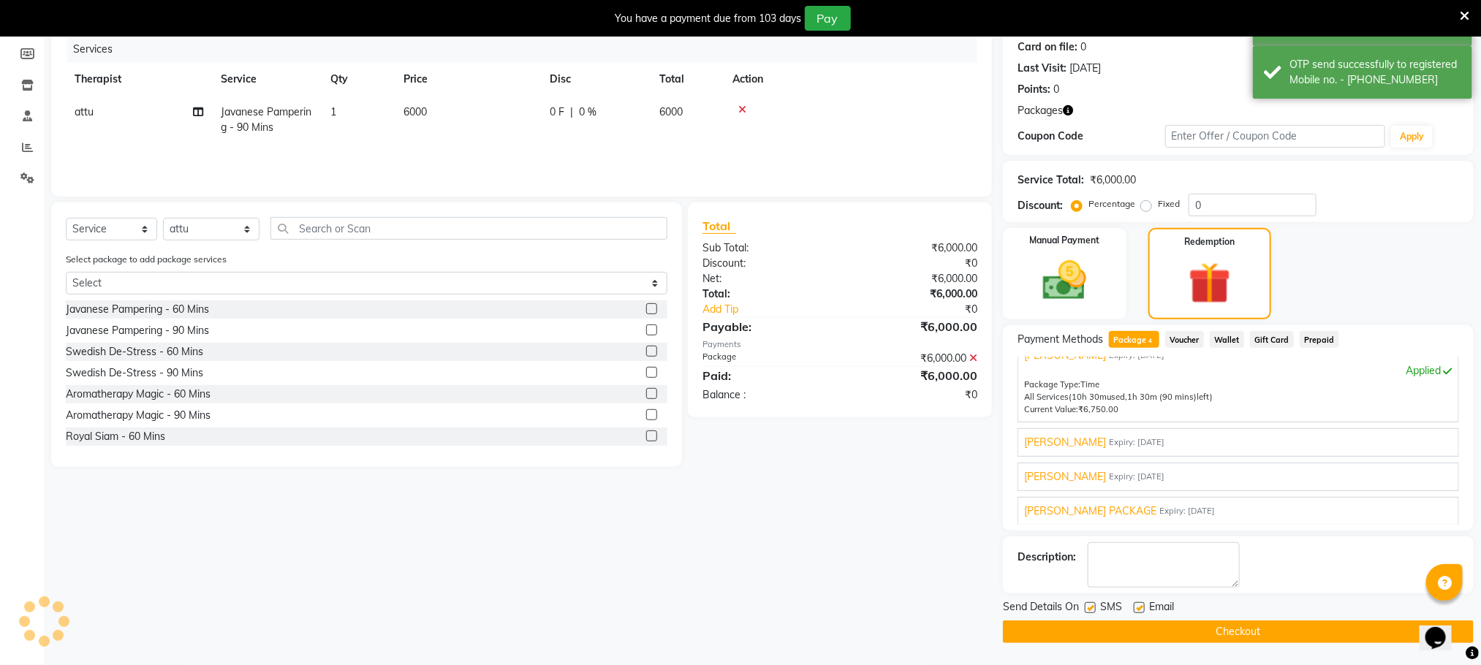
scroll to position [184, 0]
click at [1176, 623] on button "Checkout" at bounding box center [1238, 632] width 471 height 23
